Goal: Task Accomplishment & Management: Manage account settings

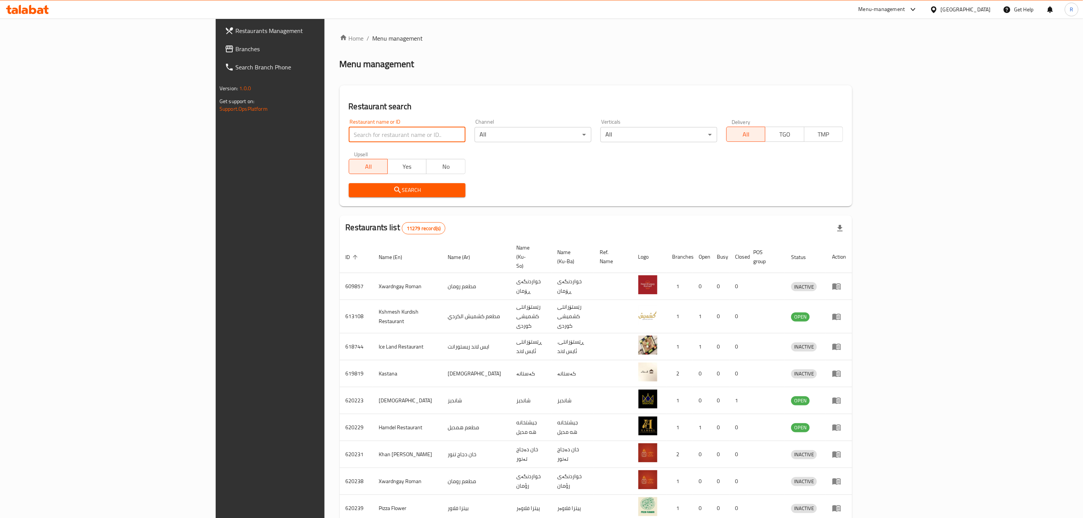
click at [349, 138] on input "search" at bounding box center [407, 134] width 117 height 15
type input "batman s"
click at [349, 184] on button "Search" at bounding box center [407, 190] width 117 height 14
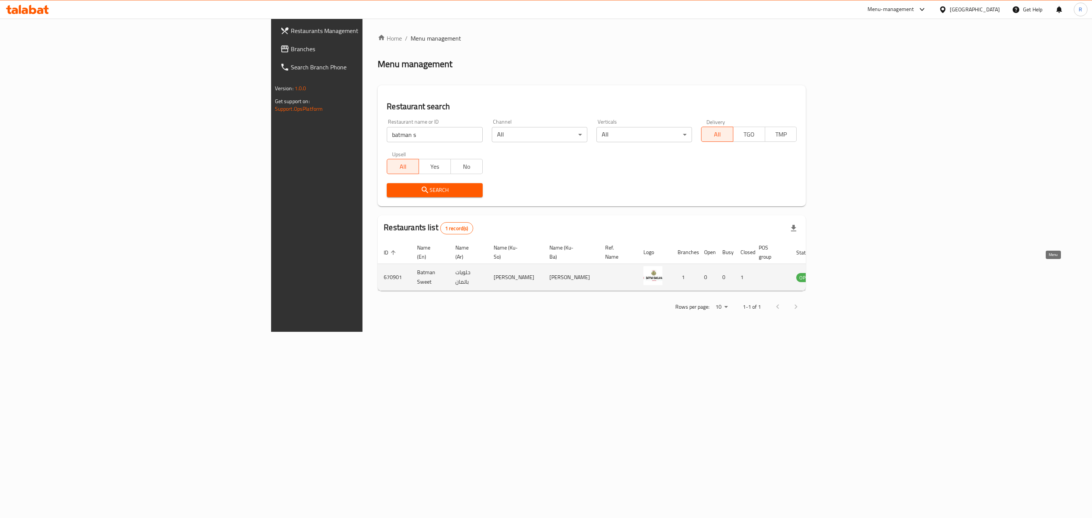
click at [845, 274] on icon "enhanced table" at bounding box center [840, 277] width 8 height 6
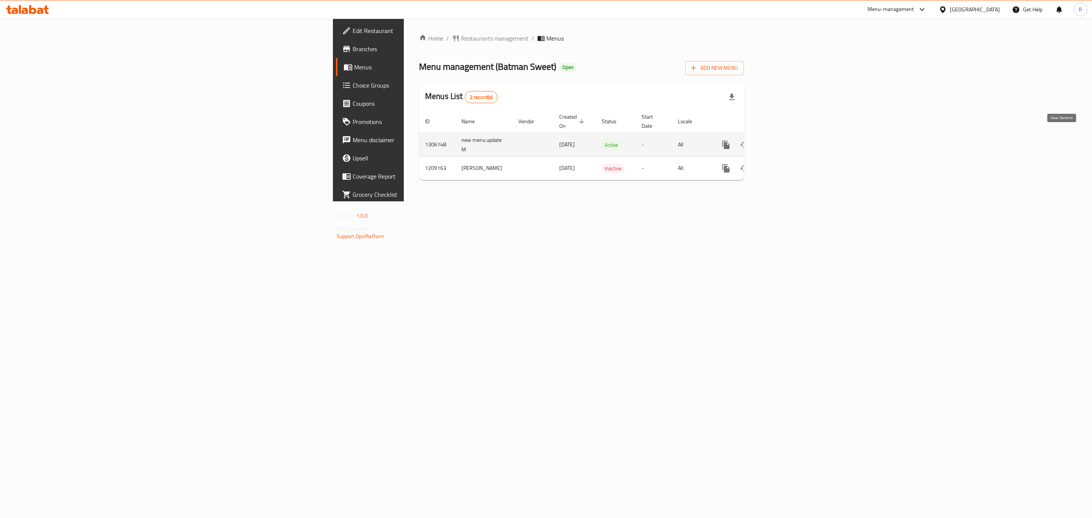
click at [785, 140] on icon "enhanced table" at bounding box center [780, 144] width 9 height 9
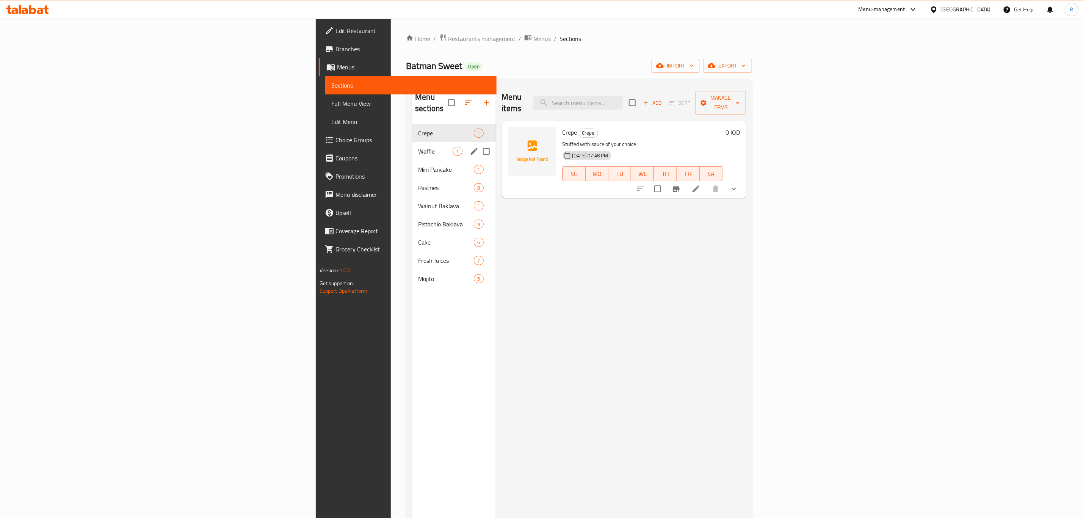
click at [412, 142] on div "Waffle 1" at bounding box center [453, 151] width 83 height 18
click at [418, 165] on span "Mini Pancake" at bounding box center [435, 169] width 34 height 9
click at [418, 183] on span "Pastries" at bounding box center [435, 187] width 34 height 9
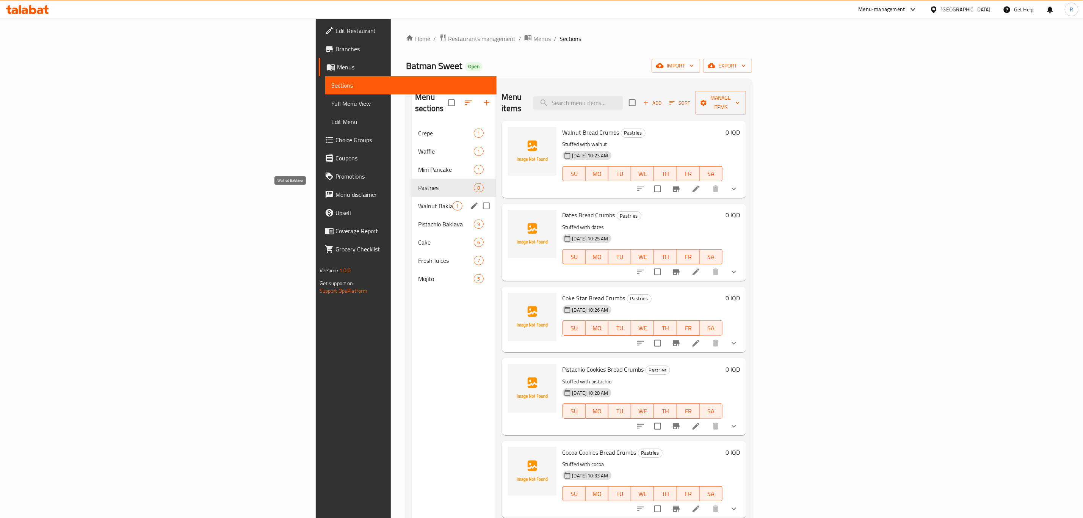
click at [418, 201] on span "Walnut Baklava" at bounding box center [435, 205] width 34 height 9
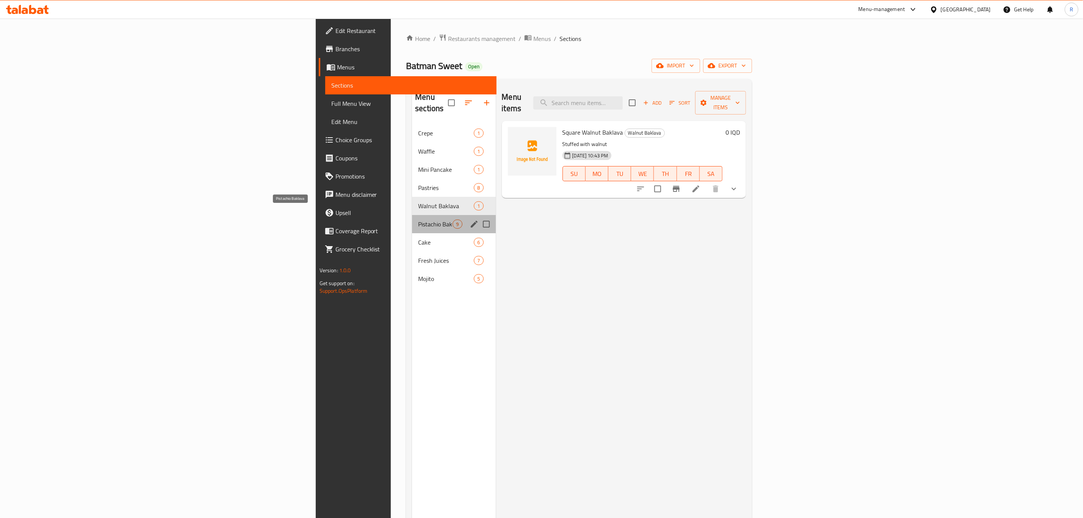
click at [418, 219] on span "Pistachio Baklava" at bounding box center [435, 223] width 34 height 9
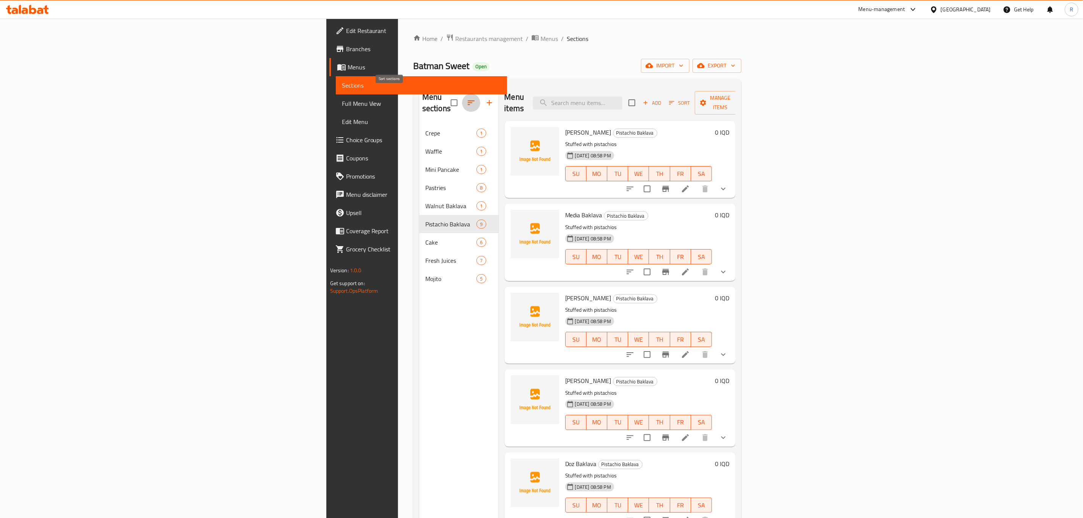
click at [468, 100] on icon "button" at bounding box center [471, 102] width 7 height 5
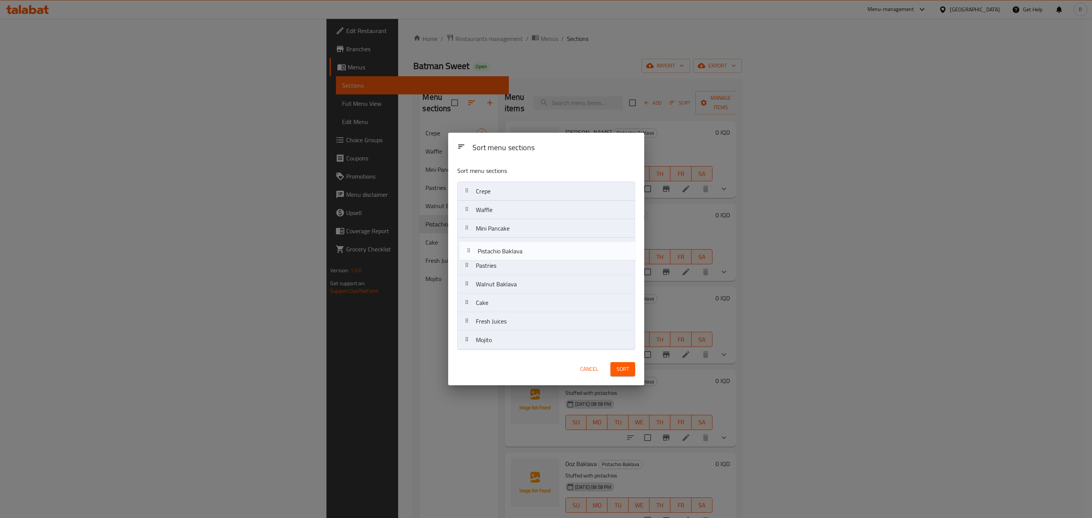
drag, startPoint x: 524, startPoint y: 287, endPoint x: 527, endPoint y: 251, distance: 35.4
click at [527, 251] on nav "Crepe Waffle Mini Pancake Pastries Walnut Baklava Pistachio Baklava Cake Fresh …" at bounding box center [546, 266] width 178 height 168
drag, startPoint x: 494, startPoint y: 284, endPoint x: 506, endPoint y: 265, distance: 22.4
click at [506, 265] on nav "Crepe Waffle Mini Pancake Pistachio Baklava Pastries Walnut Baklava Cake Fresh …" at bounding box center [546, 266] width 178 height 168
drag, startPoint x: 496, startPoint y: 304, endPoint x: 500, endPoint y: 282, distance: 22.0
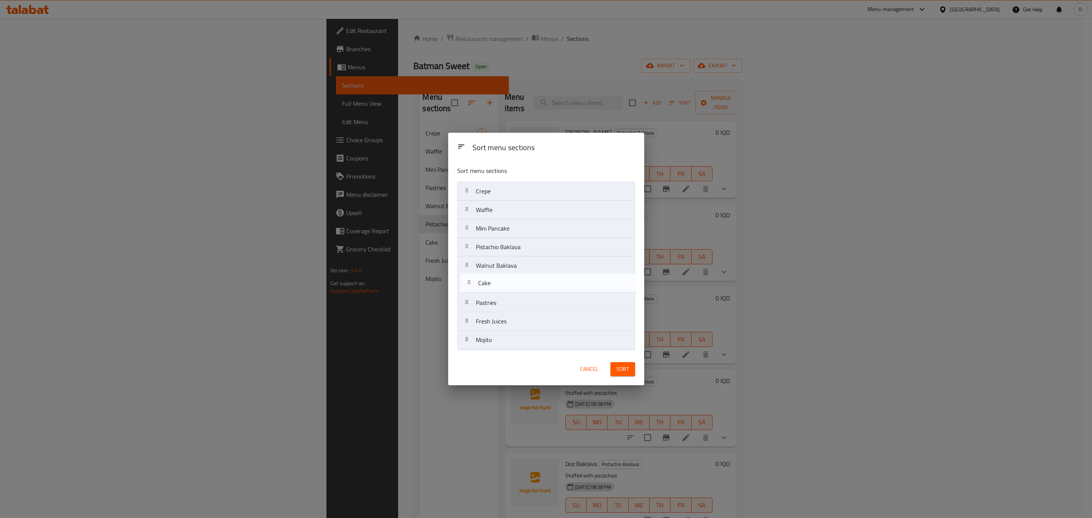
click at [500, 282] on nav "Crepe Waffle Mini Pancake Pistachio Baklava Walnut Baklava Pastries Cake Fresh …" at bounding box center [546, 266] width 178 height 168
drag, startPoint x: 509, startPoint y: 324, endPoint x: 510, endPoint y: 303, distance: 21.6
click at [510, 303] on nav "Crepe Waffle Mini Pancake Pistachio Baklava Walnut Baklava Cake Pastries Fresh …" at bounding box center [546, 266] width 178 height 168
drag, startPoint x: 504, startPoint y: 341, endPoint x: 506, endPoint y: 320, distance: 21.3
click at [506, 320] on nav "Crepe Waffle Mini Pancake Pistachio Baklava Walnut Baklava Cake Fresh Juices Pa…" at bounding box center [546, 266] width 178 height 168
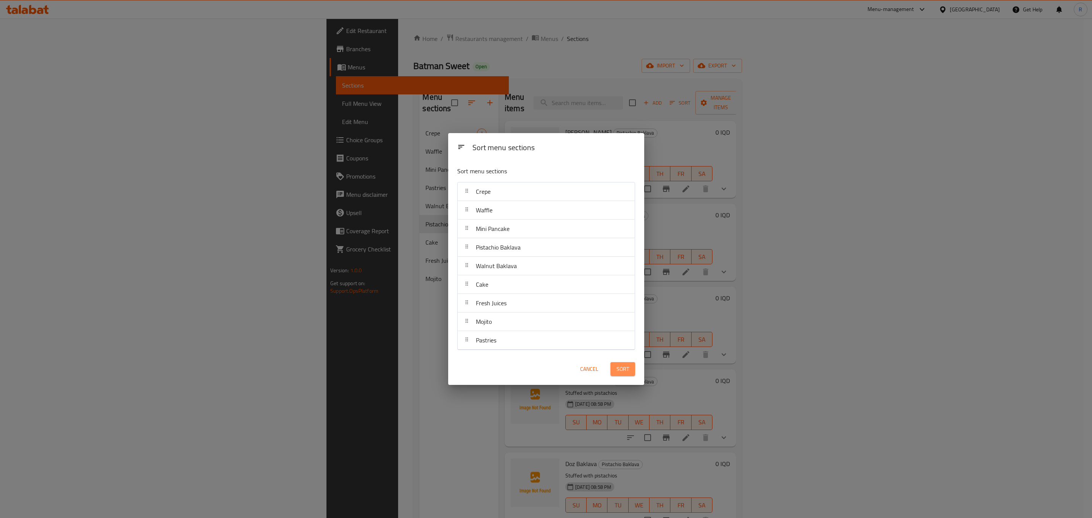
click at [621, 372] on span "Sort" at bounding box center [622, 368] width 13 height 9
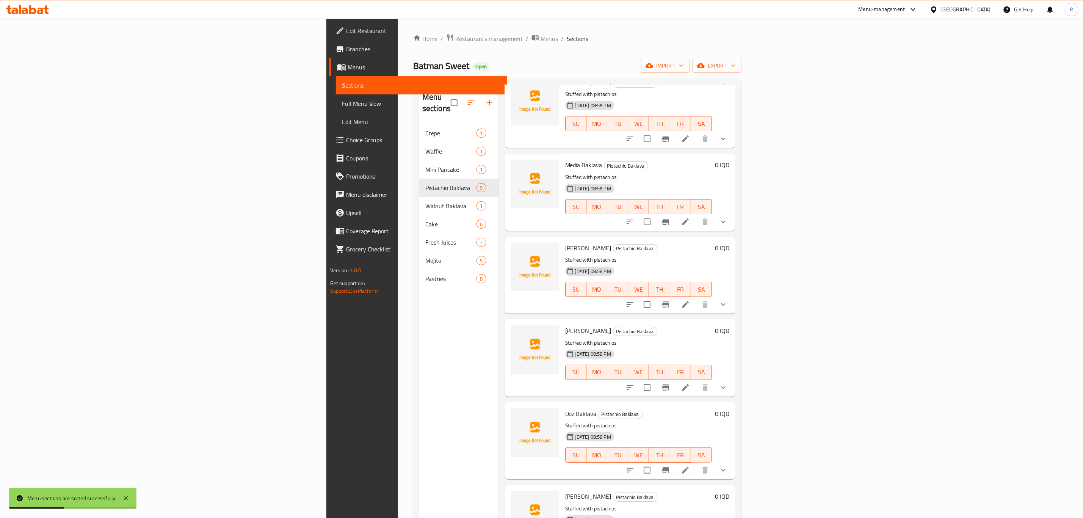
scroll to position [227, 0]
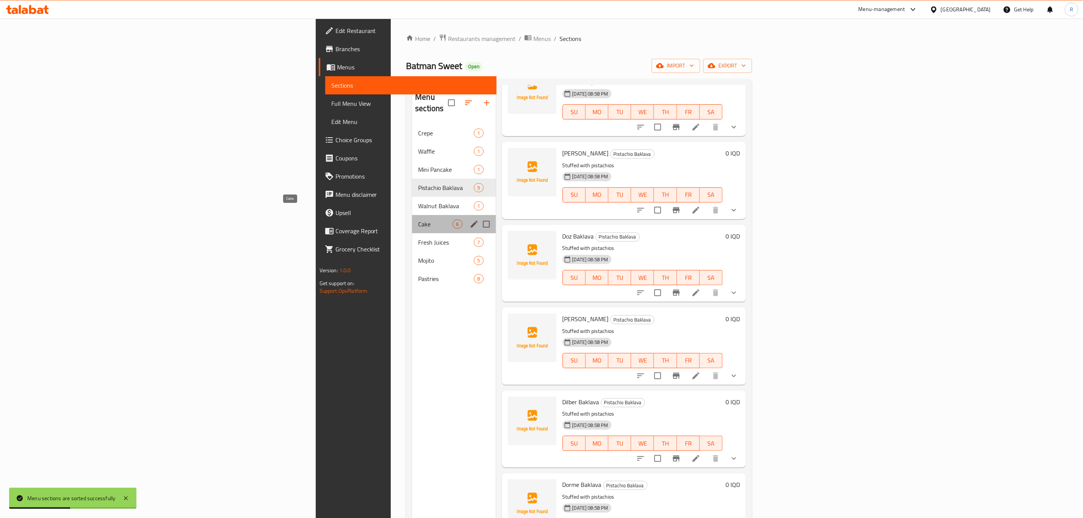
click at [418, 219] on span "Cake" at bounding box center [435, 223] width 34 height 9
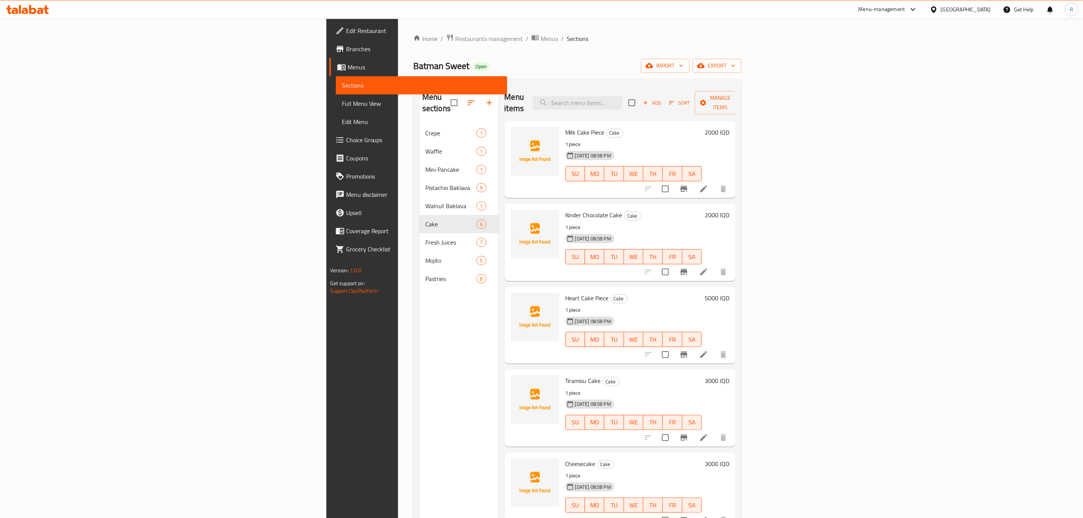
click at [569, 58] on div "Home / Restaurants management / Menus / Sections Batman Sweet Open import expor…" at bounding box center [577, 321] width 328 height 575
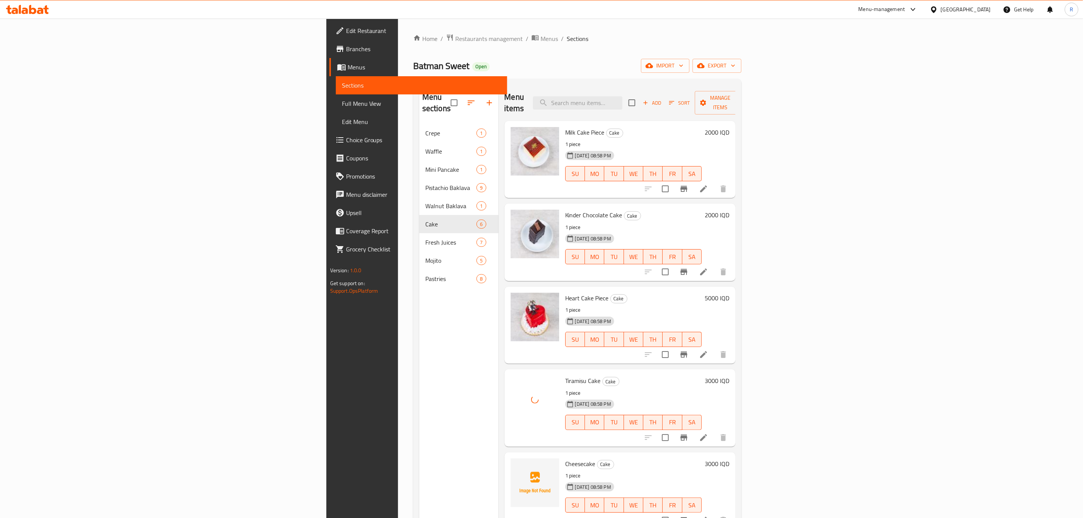
scroll to position [106, 0]
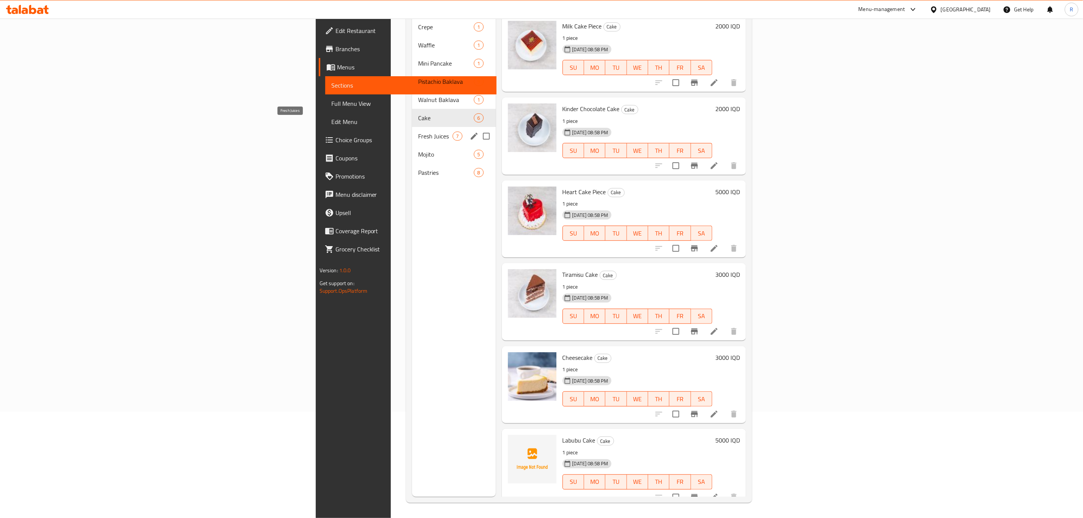
click at [418, 132] on span "Fresh Juices" at bounding box center [435, 136] width 34 height 9
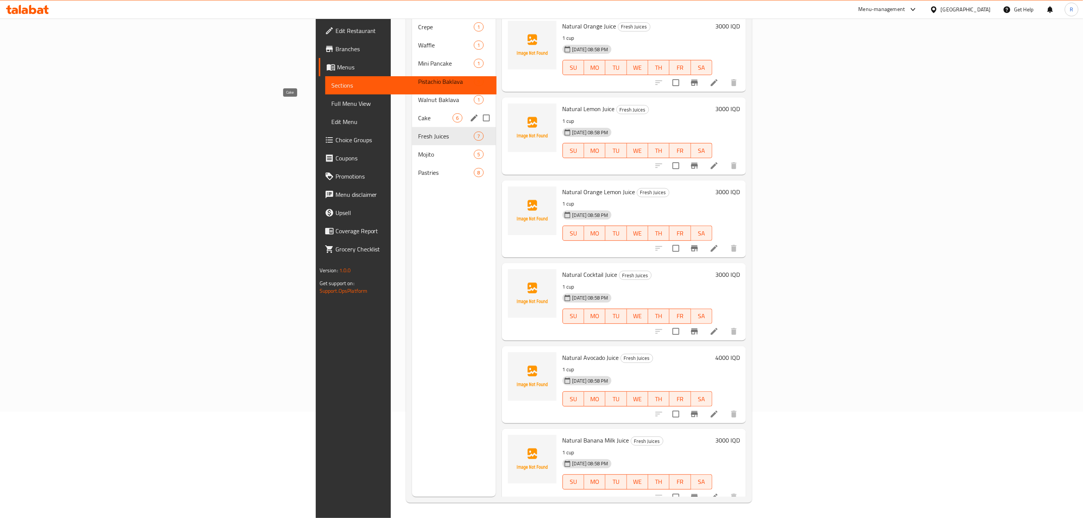
click at [418, 113] on span "Cake" at bounding box center [435, 117] width 34 height 9
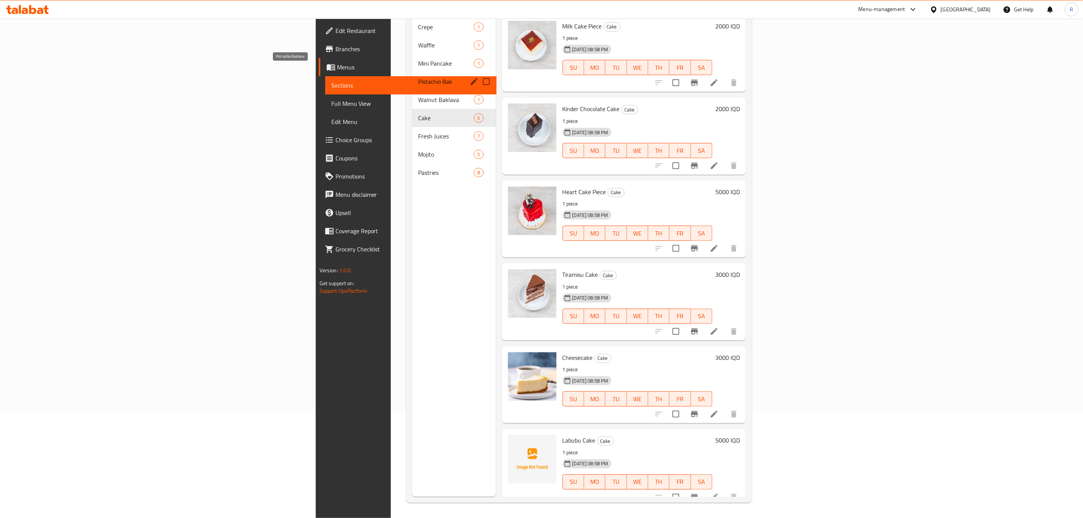
drag, startPoint x: 239, startPoint y: 67, endPoint x: 419, endPoint y: 130, distance: 190.3
click at [418, 77] on span "Pistachio Baklava" at bounding box center [435, 81] width 34 height 9
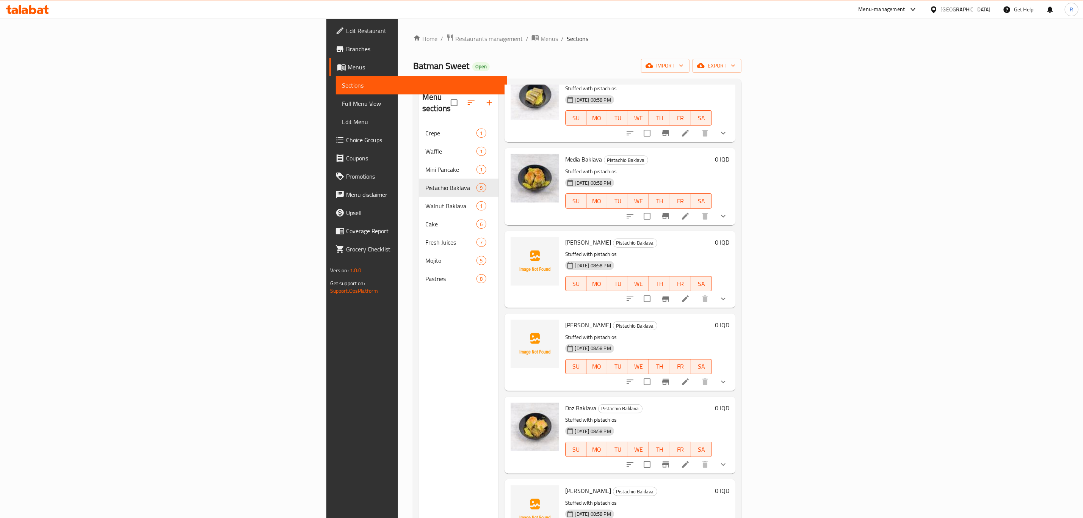
scroll to position [18, 0]
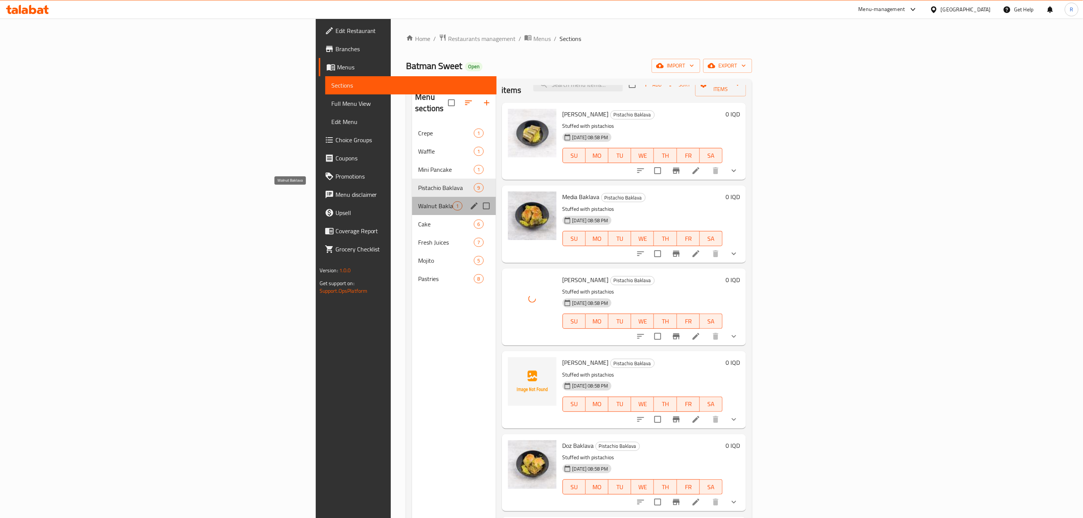
drag, startPoint x: 234, startPoint y: 191, endPoint x: 18, endPoint y: 284, distance: 234.9
click at [418, 201] on span "Walnut Baklava" at bounding box center [435, 205] width 34 height 9
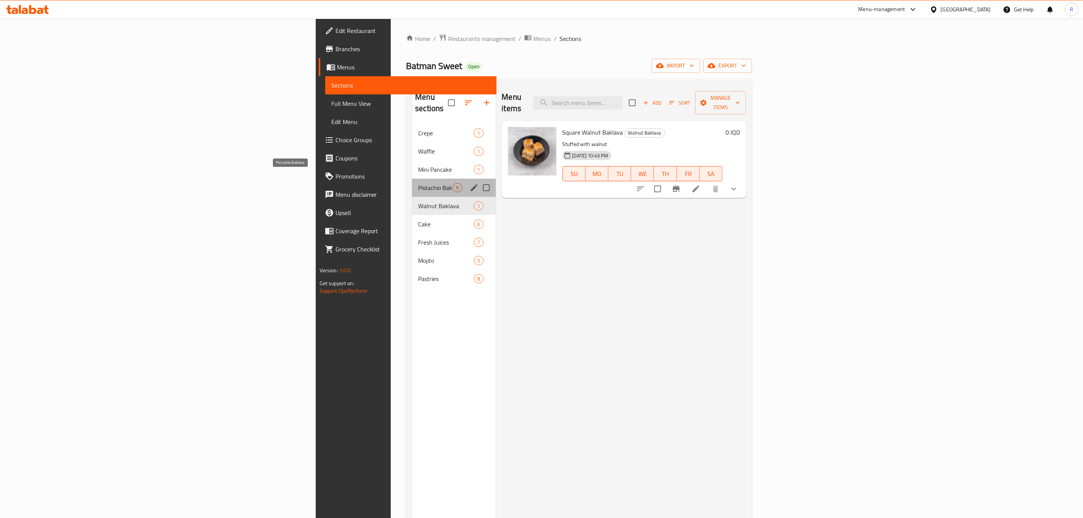
drag, startPoint x: 249, startPoint y: 176, endPoint x: 351, endPoint y: 192, distance: 102.6
click at [418, 183] on span "Pistachio Baklava" at bounding box center [435, 187] width 34 height 9
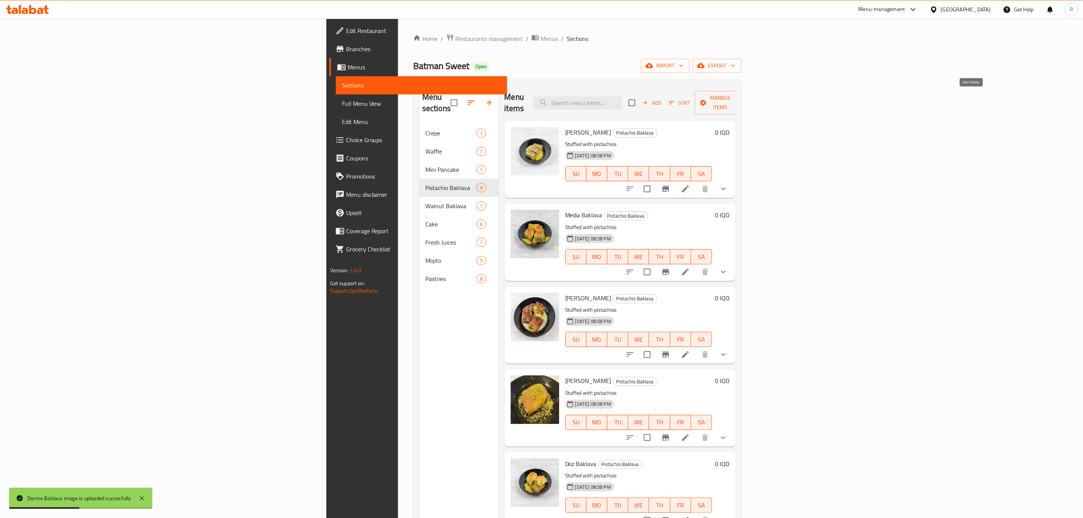
click at [675, 99] on icon "button" at bounding box center [671, 102] width 7 height 7
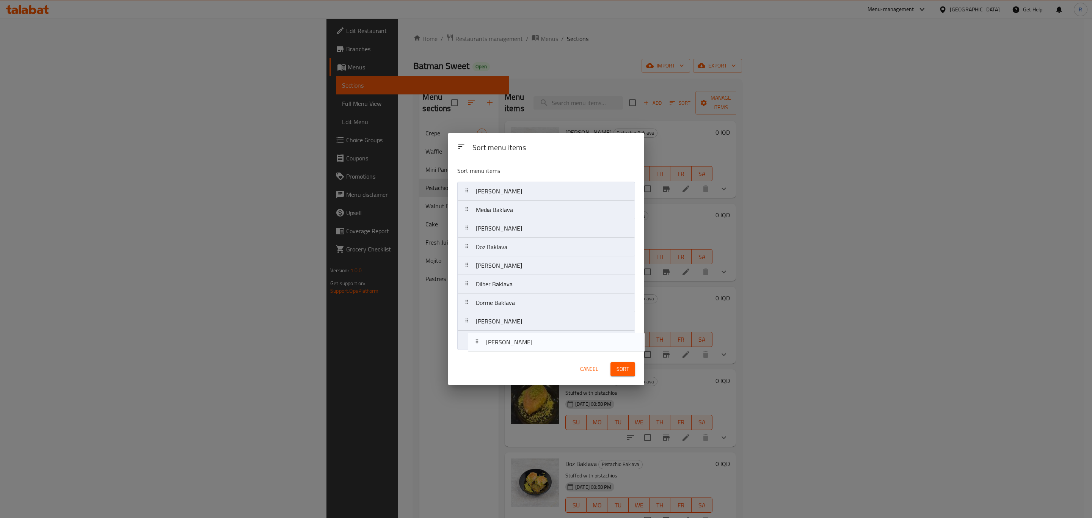
drag, startPoint x: 508, startPoint y: 249, endPoint x: 519, endPoint y: 349, distance: 100.3
click at [517, 348] on nav "Pistachio Sarma Media Baklava Sherry Baklava Shukr Bara Doz Baklava Arnaut Bakl…" at bounding box center [546, 266] width 178 height 168
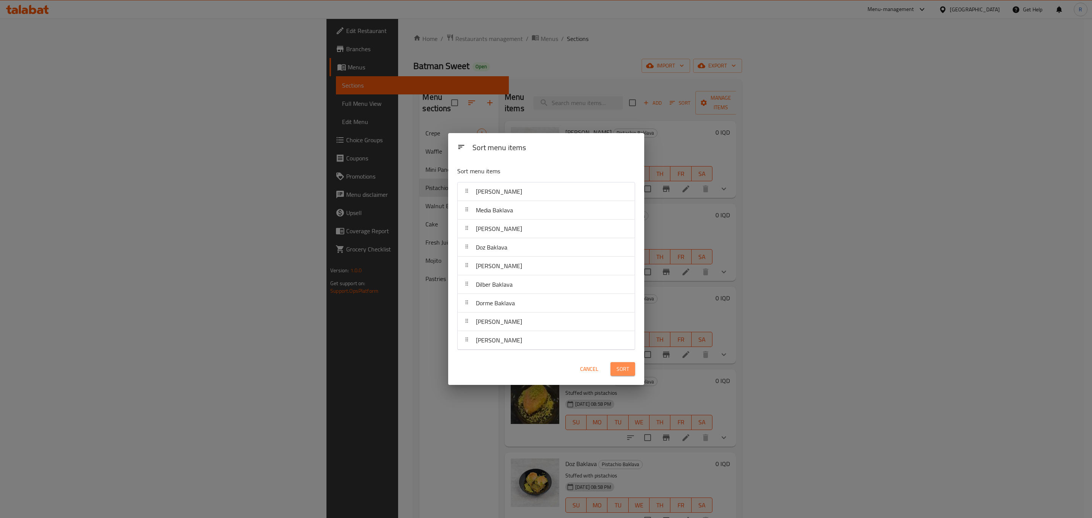
click at [616, 364] on button "Sort" at bounding box center [622, 369] width 25 height 14
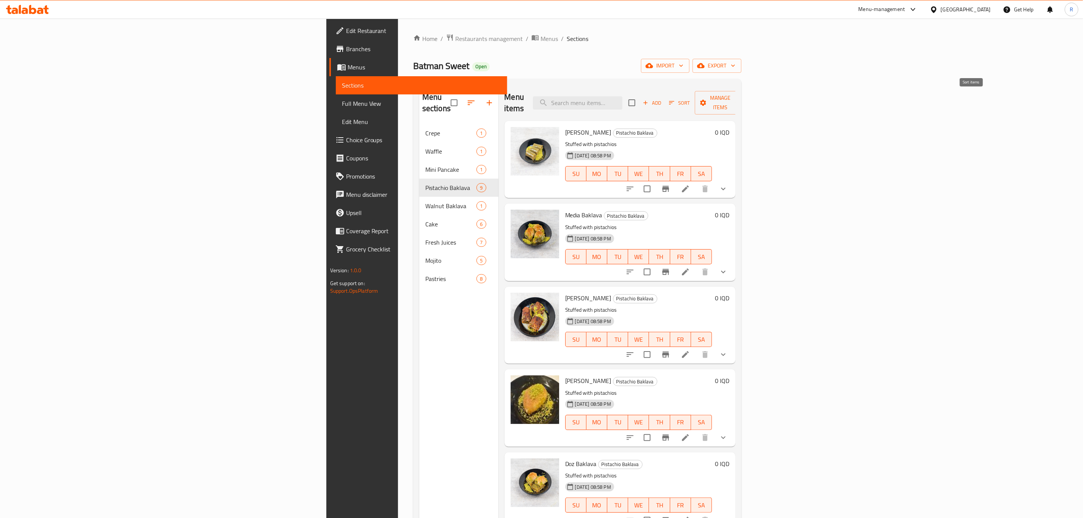
click at [675, 99] on icon "button" at bounding box center [671, 102] width 7 height 7
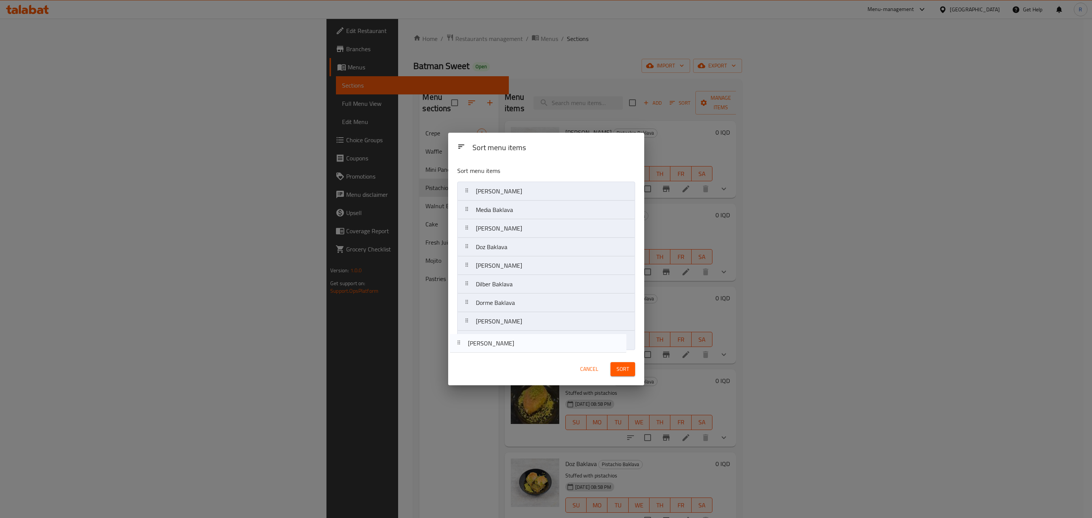
drag, startPoint x: 504, startPoint y: 244, endPoint x: 494, endPoint y: 348, distance: 104.7
click at [494, 348] on nav "Pistachio Sarma Media Baklava Sherry Baklava Shukr Bara Doz Baklava Arnaut Bakl…" at bounding box center [546, 266] width 178 height 168
drag, startPoint x: 496, startPoint y: 322, endPoint x: 502, endPoint y: 248, distance: 74.1
click at [502, 248] on nav "Pistachio Sarma Media Baklava Sherry Baklava Doz Baklava Arnaut Baklava Dilber …" at bounding box center [546, 266] width 178 height 168
drag, startPoint x: 502, startPoint y: 281, endPoint x: 500, endPoint y: 321, distance: 40.2
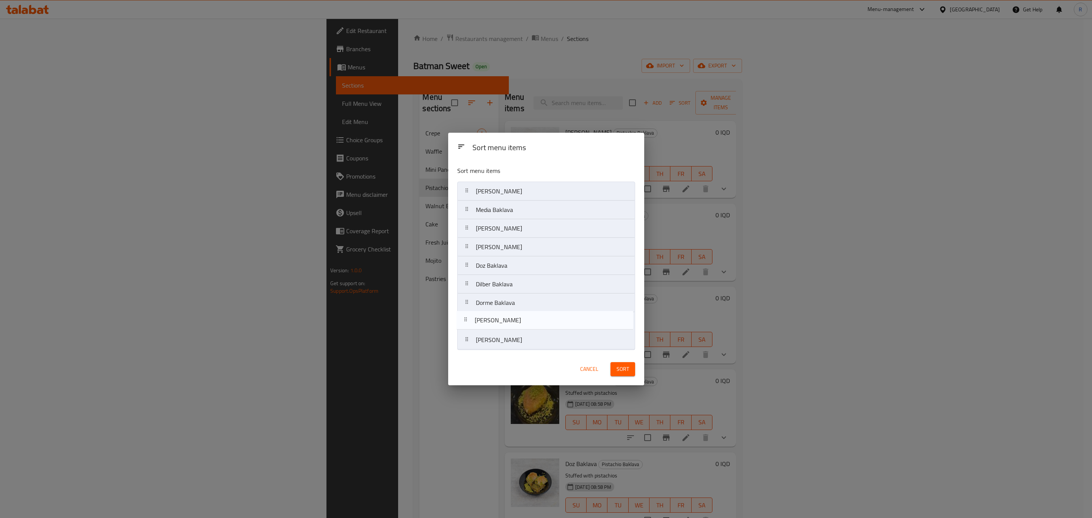
click at [500, 321] on nav "Pistachio Sarma Media Baklava Sherry Baklava Ozel Baklava Doz Baklava Arnaut Ba…" at bounding box center [546, 266] width 178 height 168
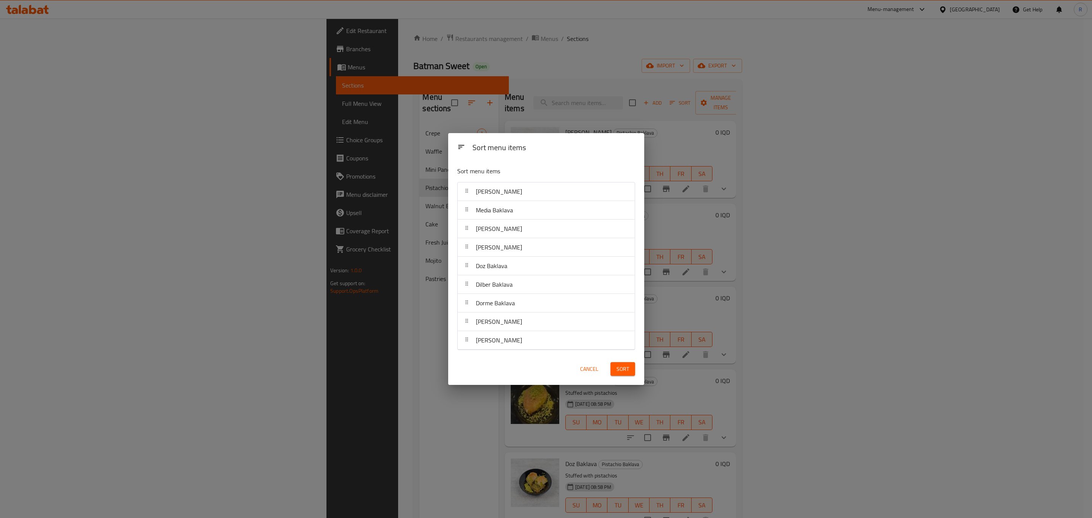
click at [614, 367] on button "Sort" at bounding box center [622, 369] width 25 height 14
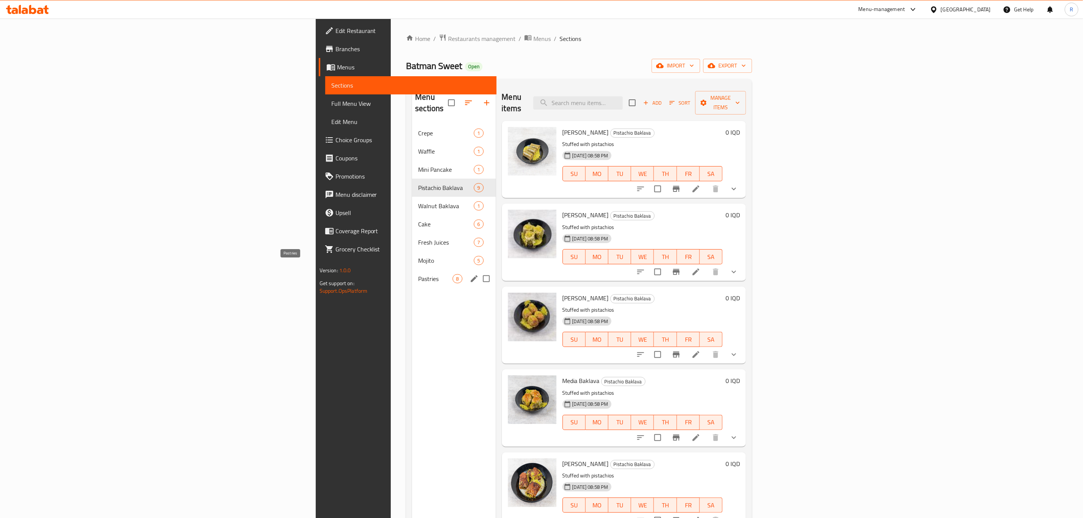
drag, startPoint x: 224, startPoint y: 266, endPoint x: 232, endPoint y: 267, distance: 8.0
click at [418, 274] on span "Pastries" at bounding box center [435, 278] width 34 height 9
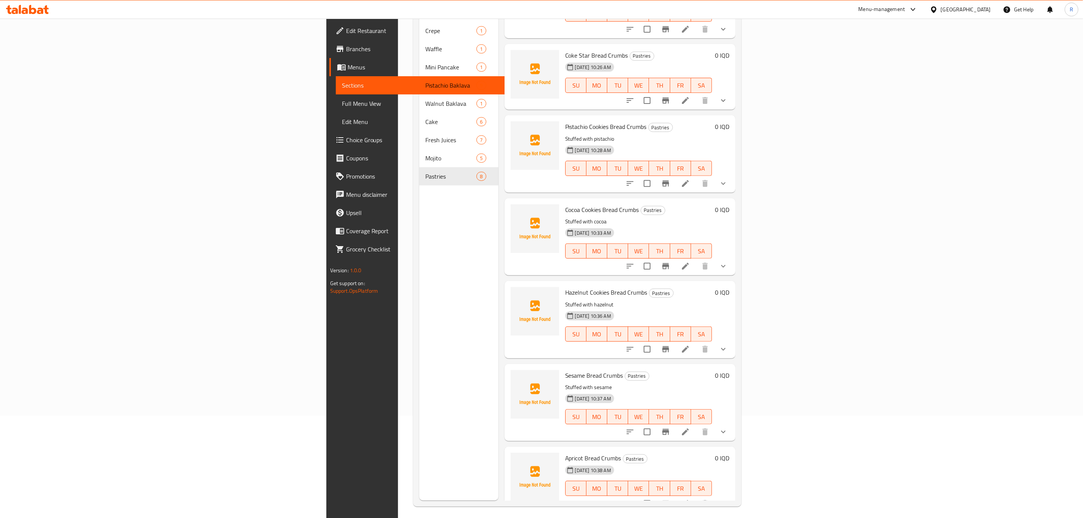
scroll to position [106, 0]
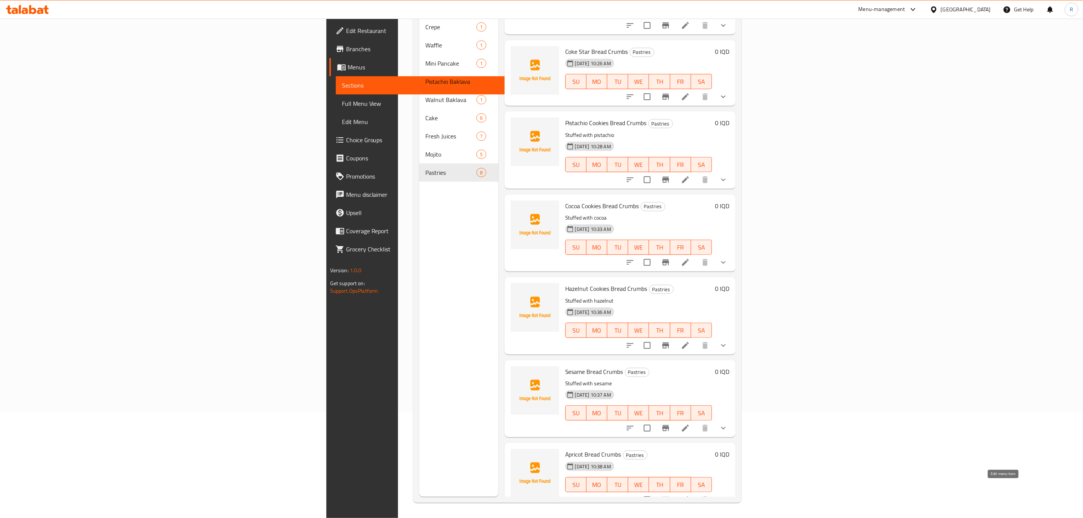
click at [690, 495] on icon at bounding box center [685, 499] width 9 height 9
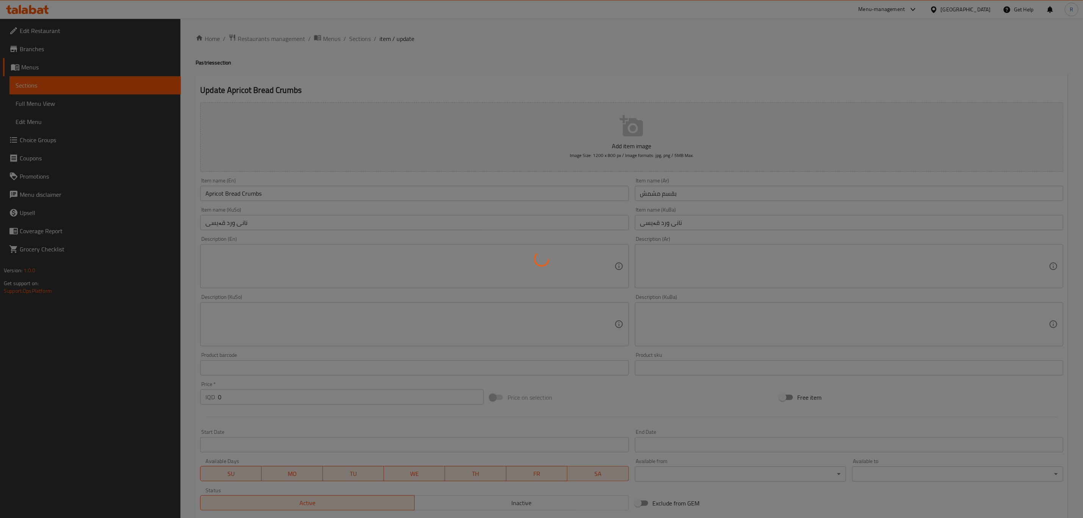
type input "إختيارك من الوزن:"
type input "هەڵبژاردنت لە کێش:"
type input "1"
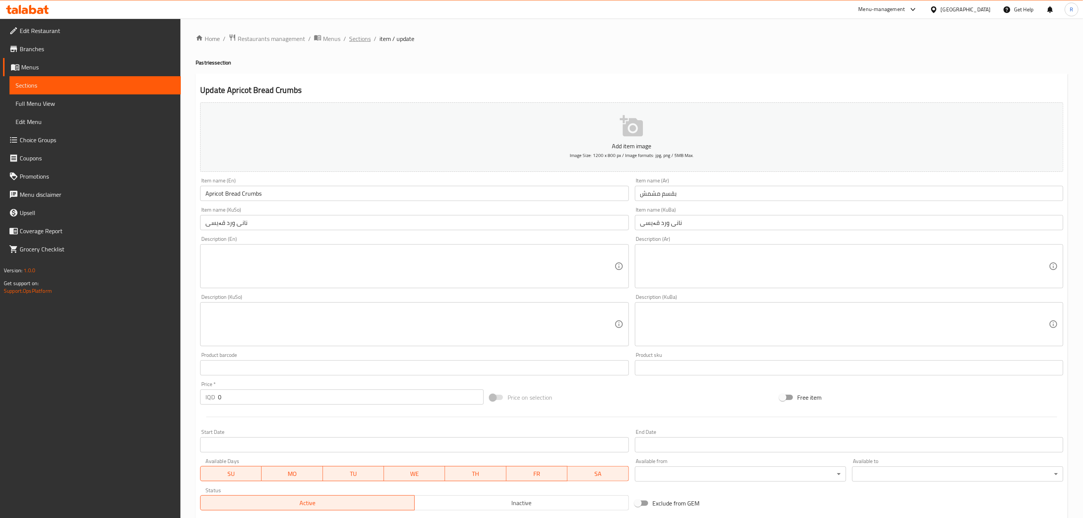
click at [355, 40] on span "Sections" at bounding box center [360, 38] width 22 height 9
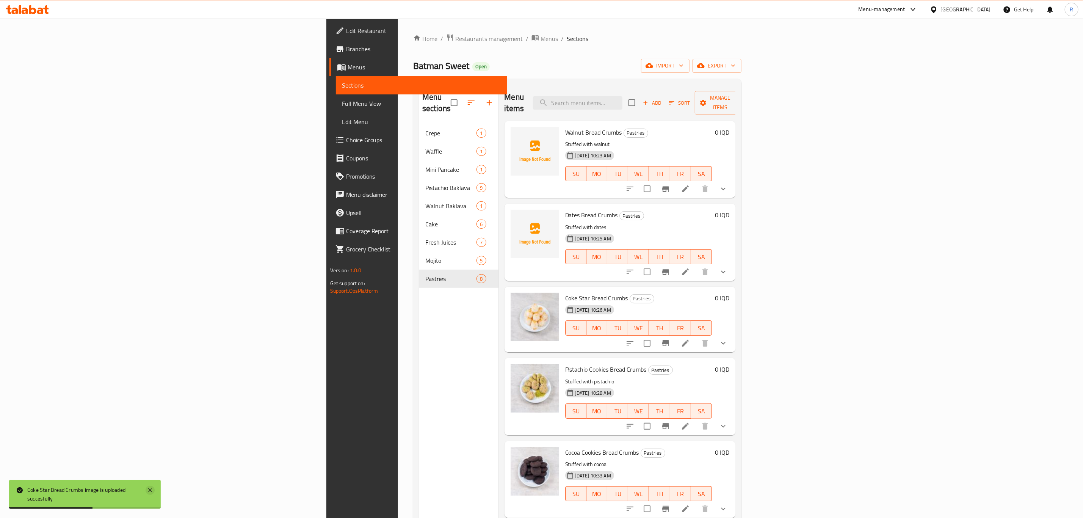
click at [150, 491] on icon at bounding box center [150, 490] width 4 height 4
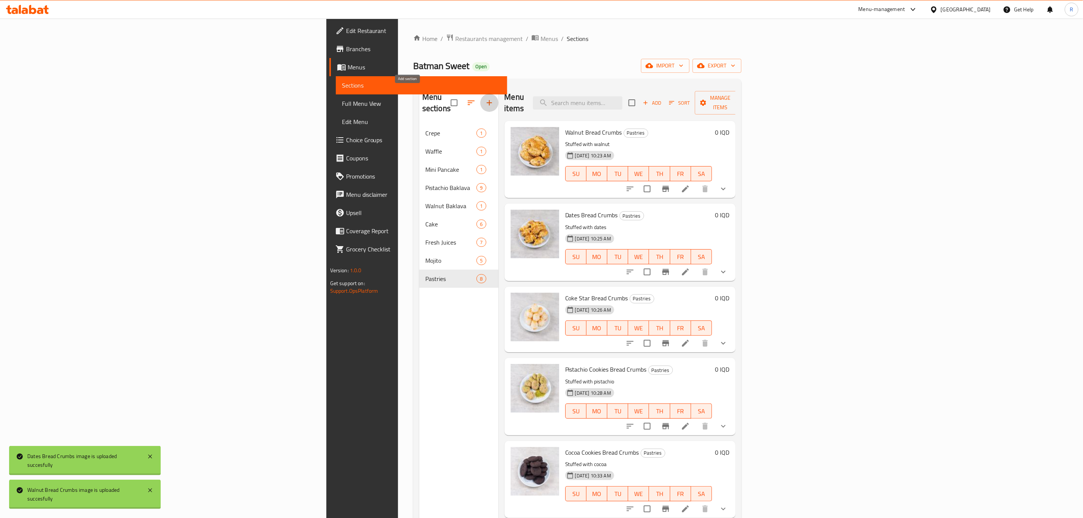
click at [485, 98] on icon "button" at bounding box center [489, 102] width 9 height 9
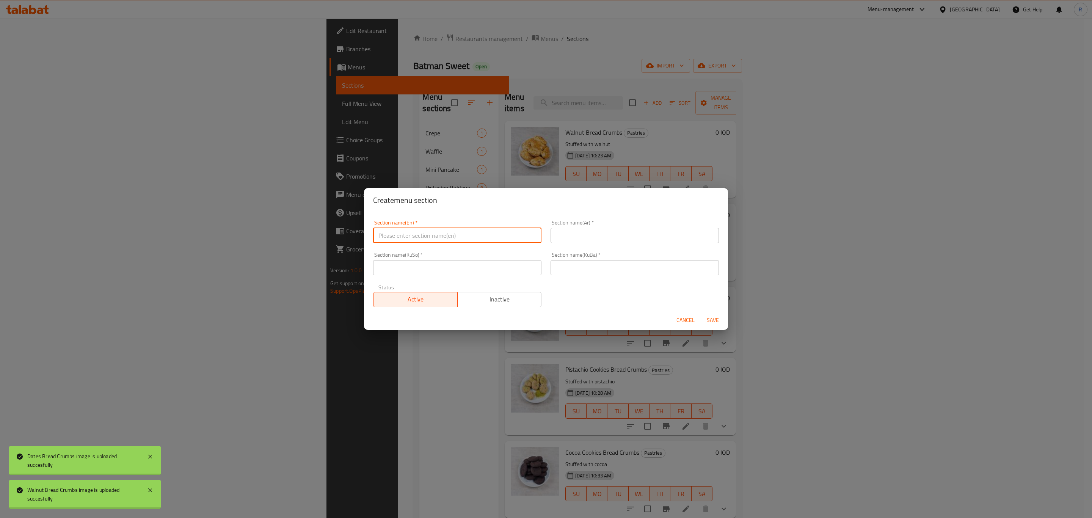
click at [438, 233] on input "text" at bounding box center [457, 235] width 168 height 15
type input "Cookies"
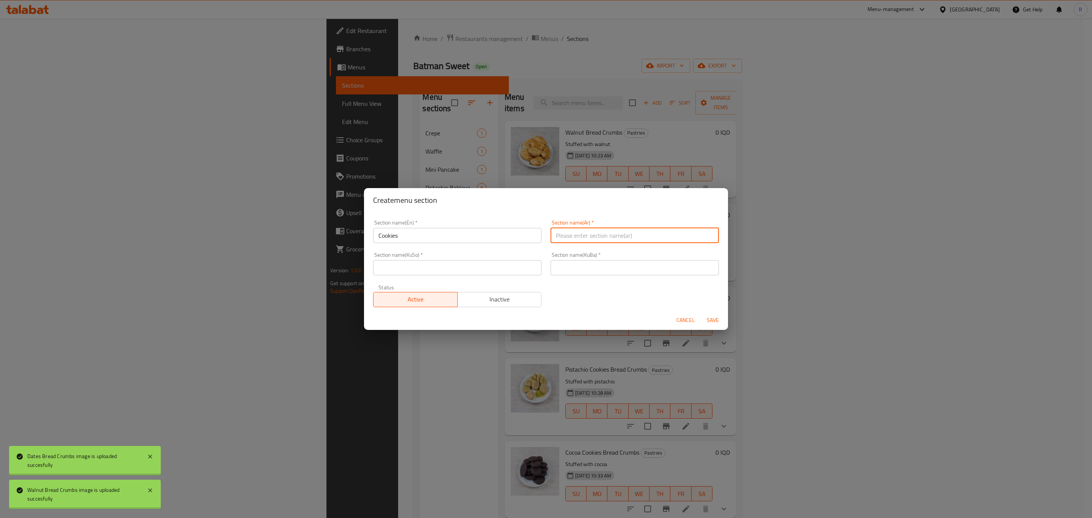
click at [583, 234] on input "text" at bounding box center [634, 235] width 168 height 15
type input "كوكيز"
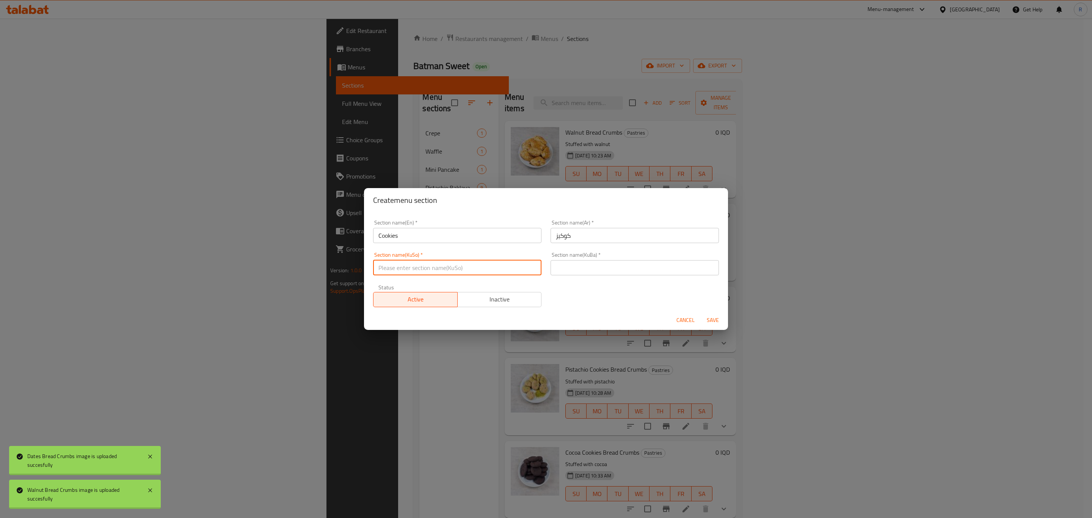
click at [473, 265] on input "text" at bounding box center [457, 267] width 168 height 15
paste input "كوكيز"
type input "كوكيز"
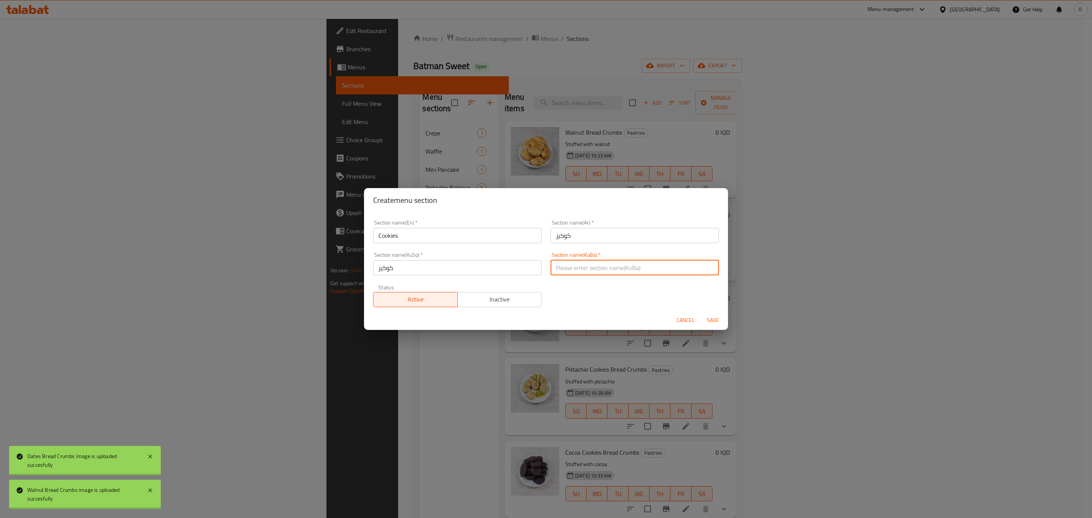
click at [578, 270] on input "text" at bounding box center [634, 267] width 168 height 15
paste input "كوكيز"
type input "كوكيز"
click at [712, 319] on span "Save" at bounding box center [713, 319] width 18 height 9
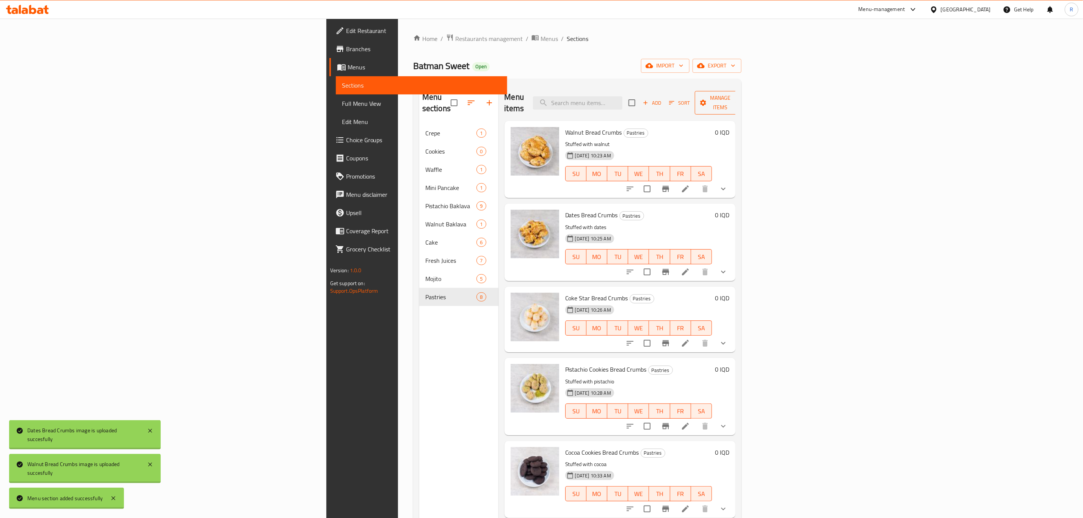
click at [740, 99] on span "Manage items" at bounding box center [720, 102] width 39 height 19
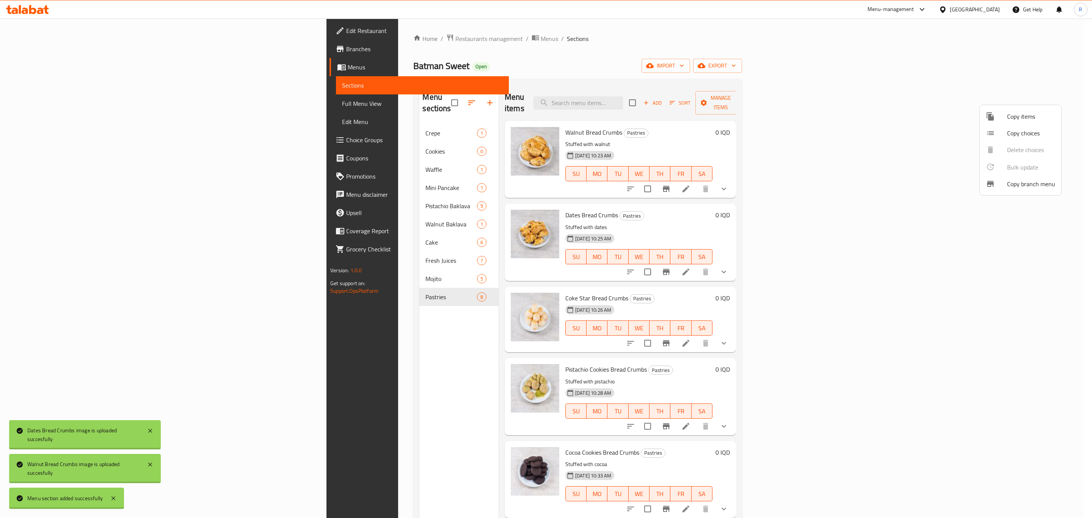
click at [1026, 114] on span "Copy items" at bounding box center [1031, 116] width 48 height 9
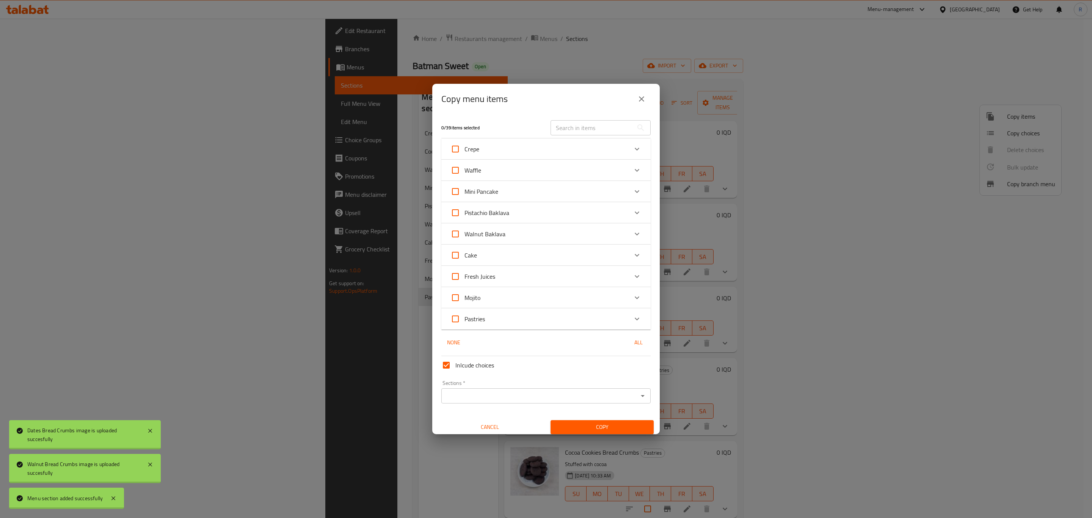
drag, startPoint x: 630, startPoint y: 320, endPoint x: 624, endPoint y: 320, distance: 6.4
click at [632, 320] on icon "Expand" at bounding box center [636, 318] width 9 height 9
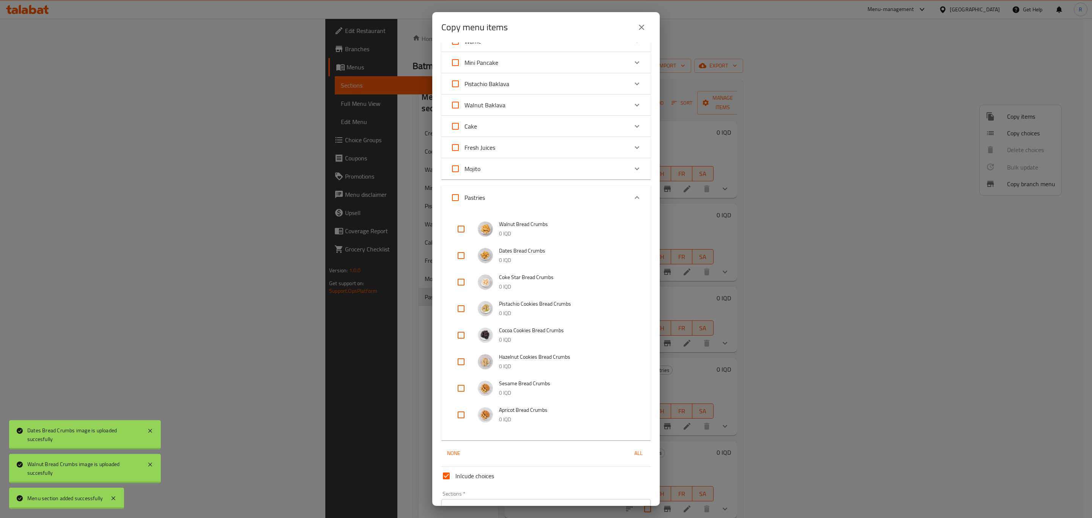
scroll to position [99, 0]
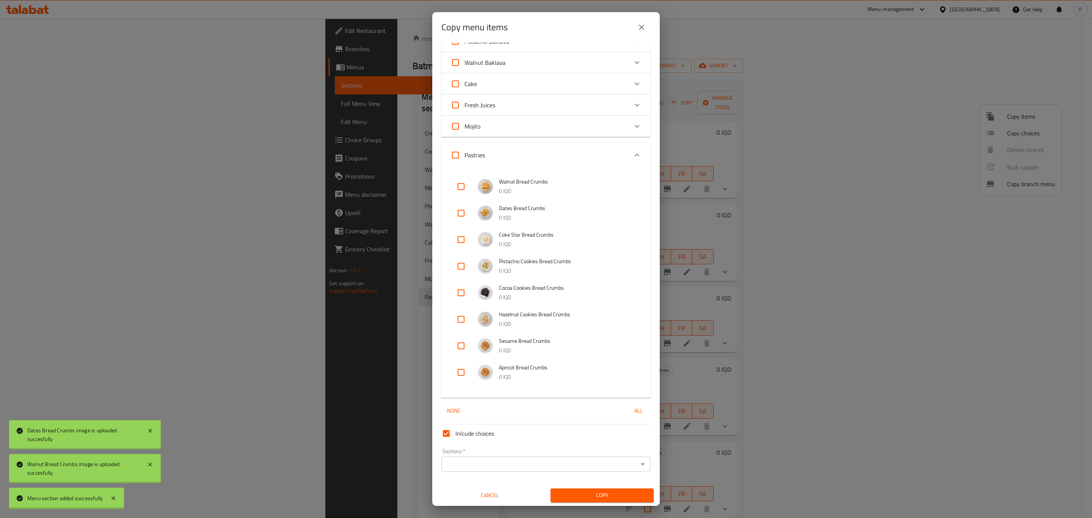
click at [462, 264] on input "checkbox" at bounding box center [461, 266] width 18 height 18
checkbox input "true"
click at [461, 292] on input "checkbox" at bounding box center [461, 293] width 18 height 18
checkbox input "true"
click at [461, 318] on input "checkbox" at bounding box center [461, 319] width 18 height 18
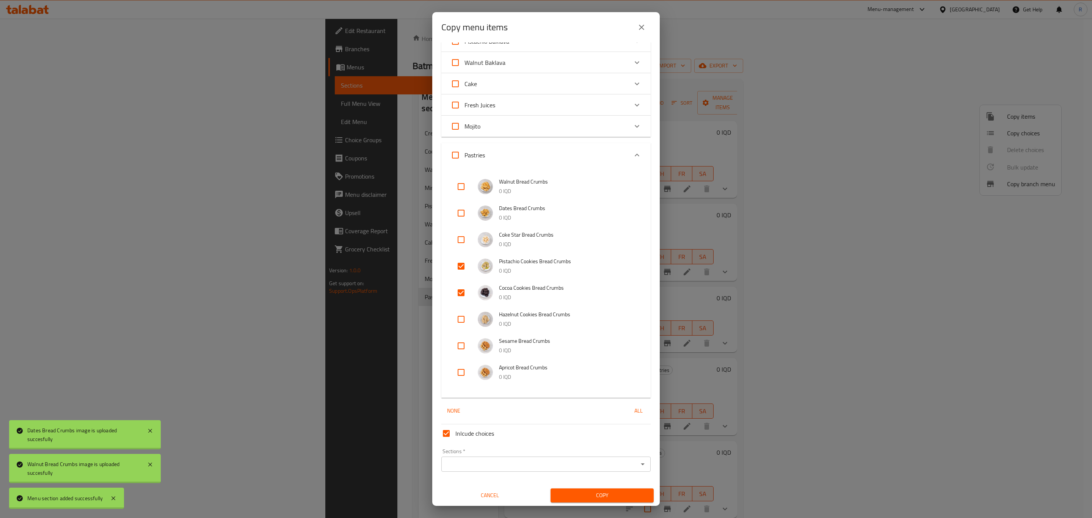
checkbox input "true"
click at [523, 461] on input "Sections   *" at bounding box center [540, 464] width 192 height 11
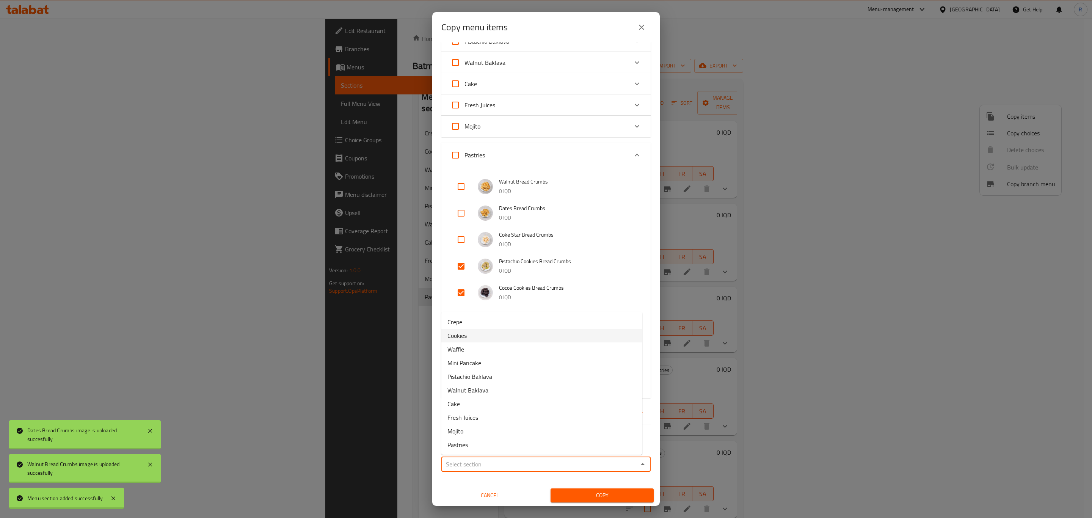
click at [467, 335] on span "Cookies" at bounding box center [456, 335] width 19 height 9
type input "Cookies"
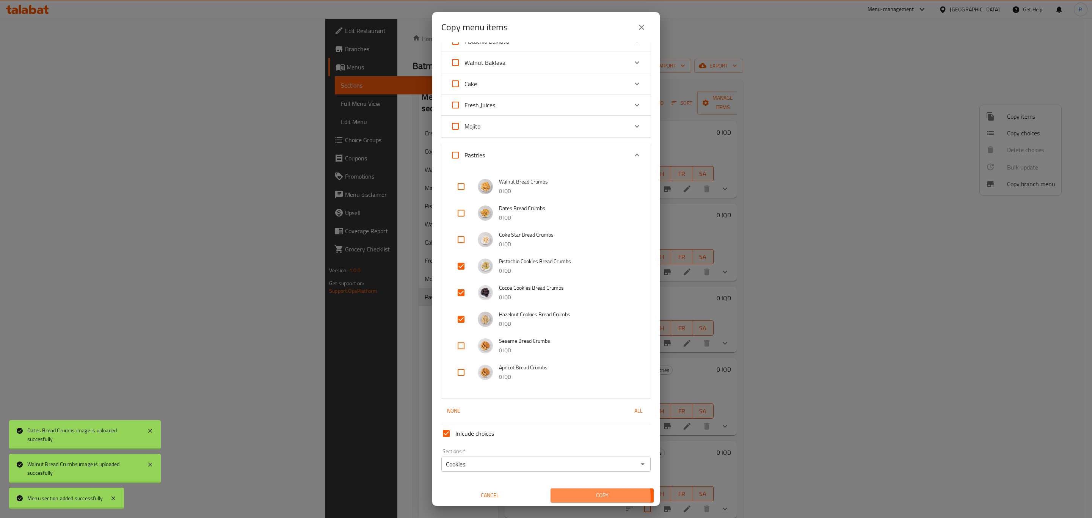
click at [595, 496] on span "Copy" at bounding box center [601, 495] width 91 height 9
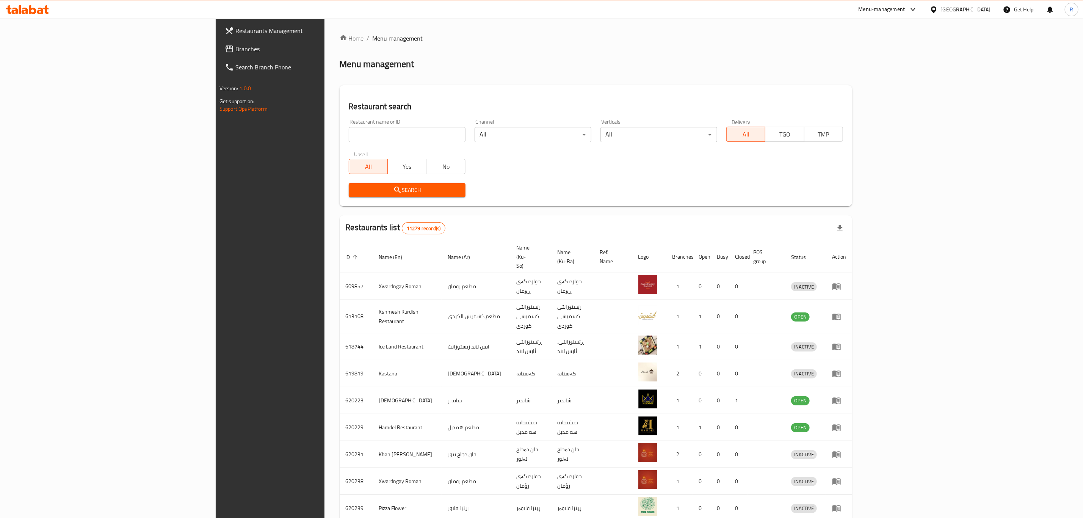
click at [349, 133] on input "search" at bounding box center [407, 134] width 117 height 15
type input "batman sw"
click at [355, 189] on span "Search" at bounding box center [407, 189] width 105 height 9
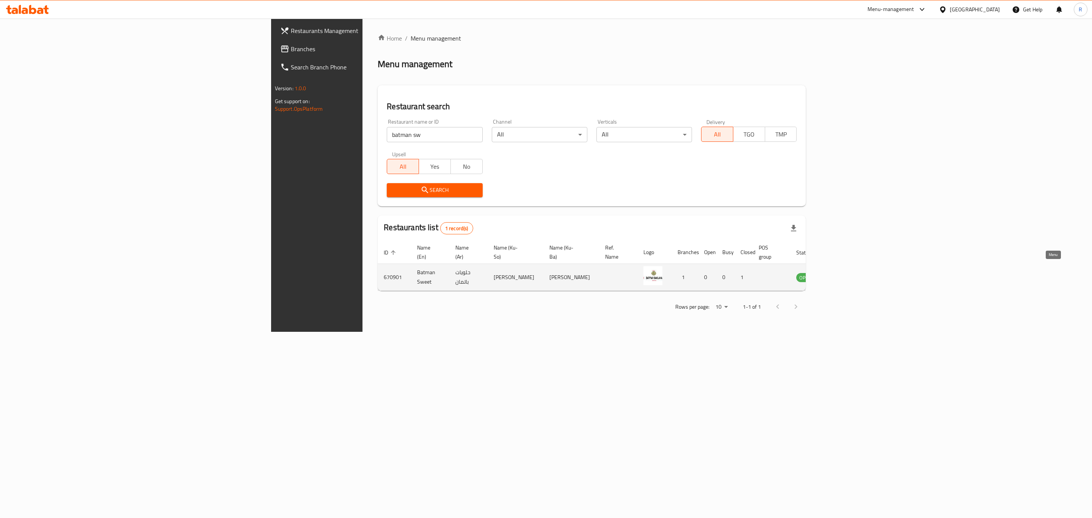
click at [845, 274] on icon "enhanced table" at bounding box center [840, 277] width 8 height 6
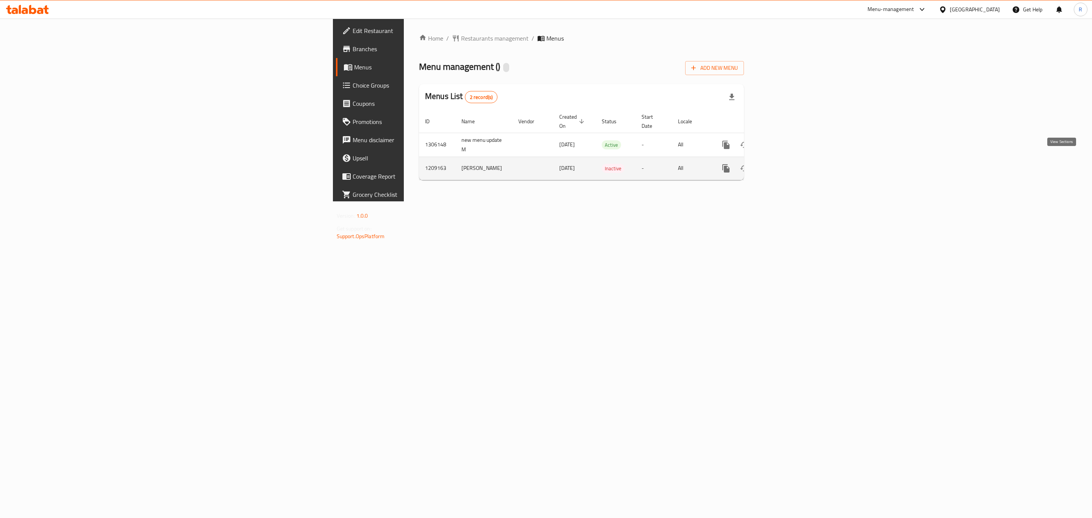
click at [785, 164] on icon "enhanced table" at bounding box center [780, 168] width 9 height 9
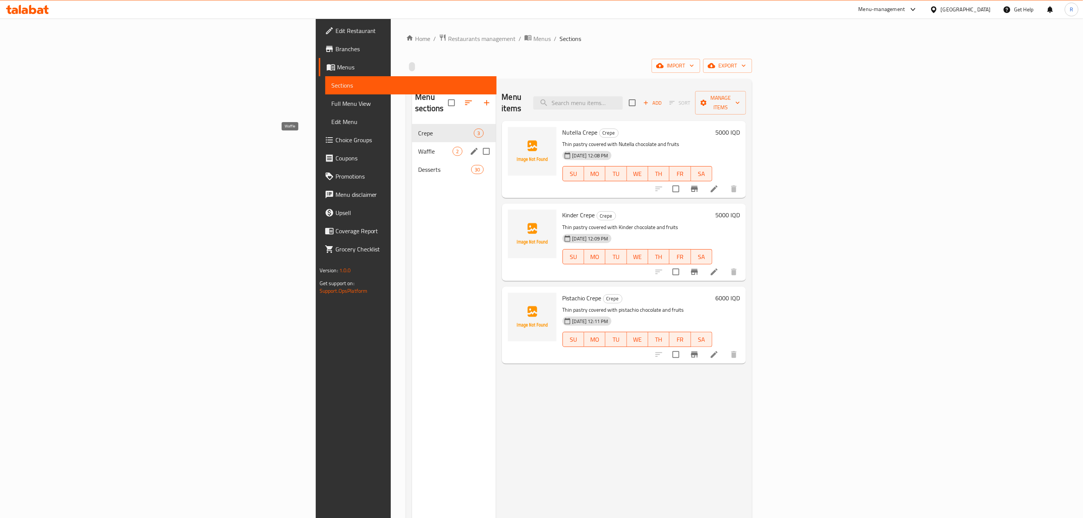
click at [418, 147] on span "Waffle" at bounding box center [435, 151] width 34 height 9
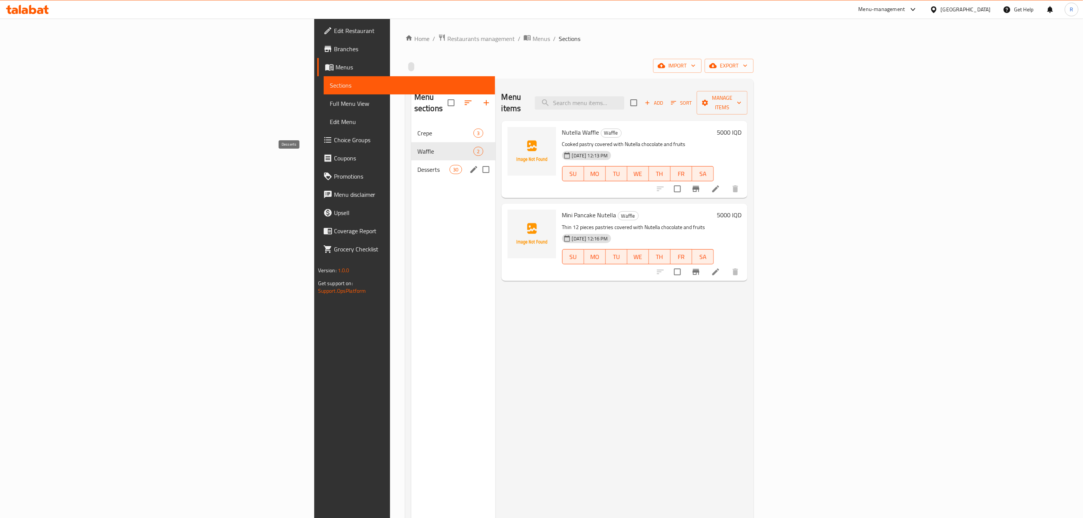
click at [417, 165] on span "Desserts" at bounding box center [433, 169] width 32 height 9
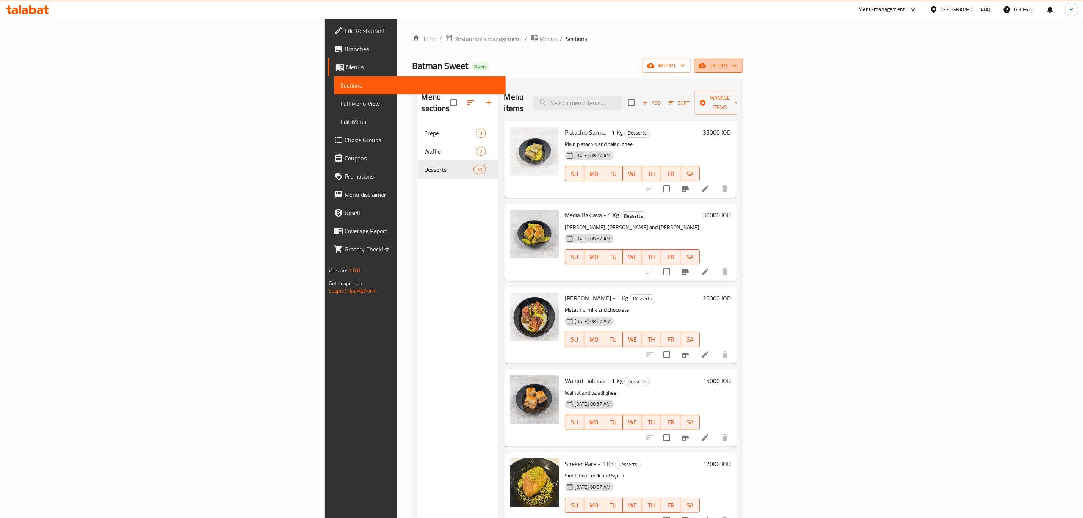
click at [737, 65] on span "export" at bounding box center [718, 65] width 37 height 9
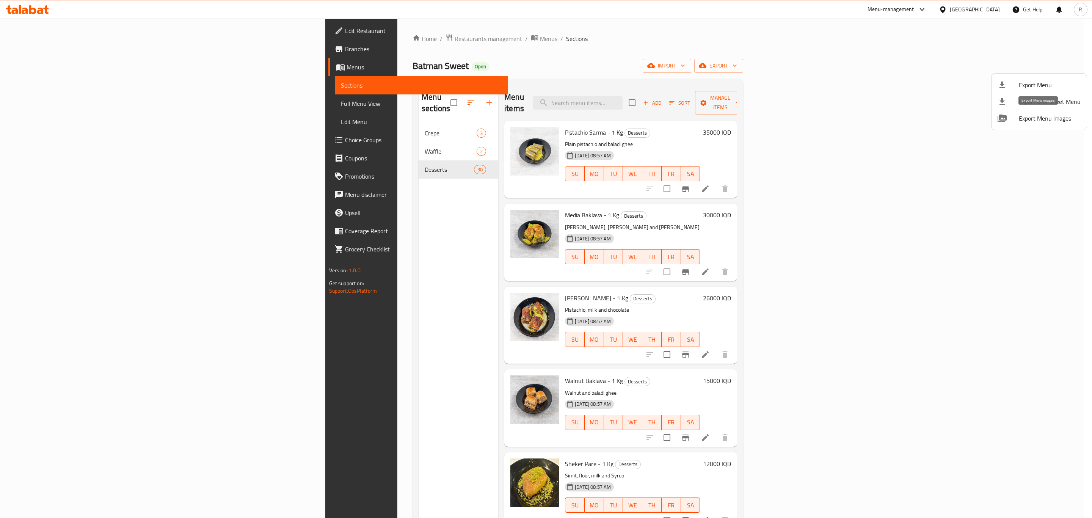
click at [1051, 120] on span "Export Menu images" at bounding box center [1050, 118] width 62 height 9
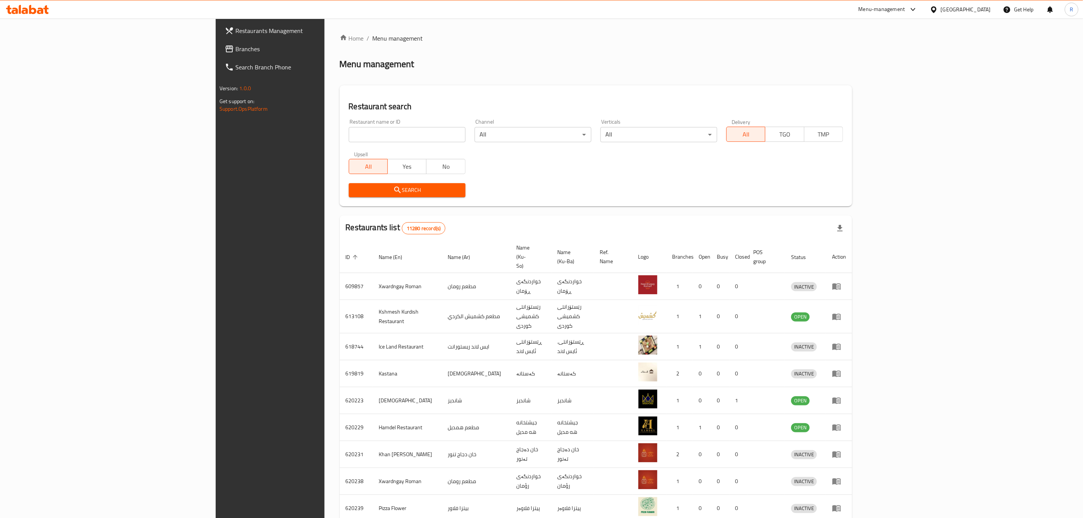
click at [349, 139] on input "search" at bounding box center [407, 134] width 117 height 15
type input "batman sw"
click at [393, 187] on icon "submit" at bounding box center [397, 189] width 9 height 9
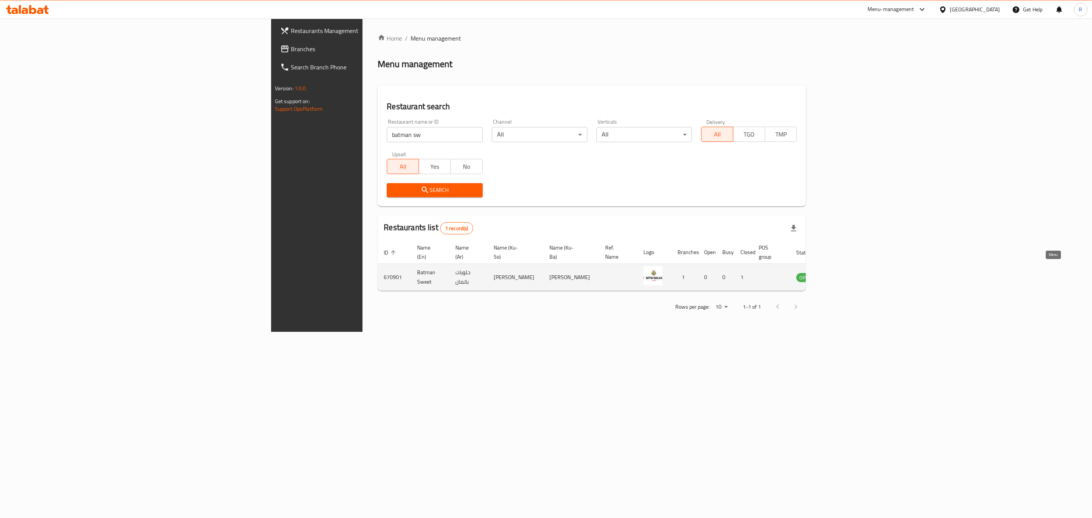
click at [845, 273] on icon "enhanced table" at bounding box center [840, 277] width 9 height 9
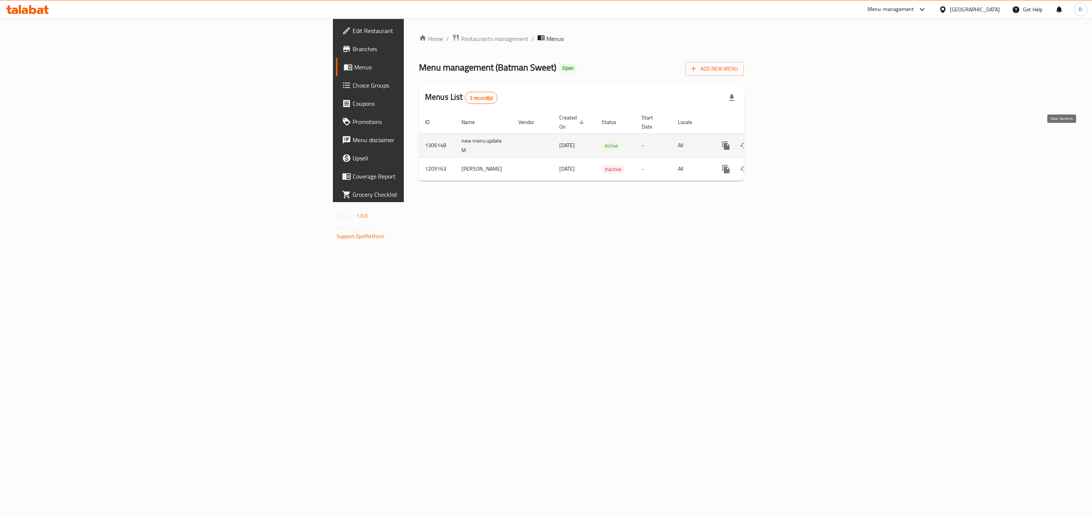
click at [785, 141] on icon "enhanced table" at bounding box center [780, 145] width 9 height 9
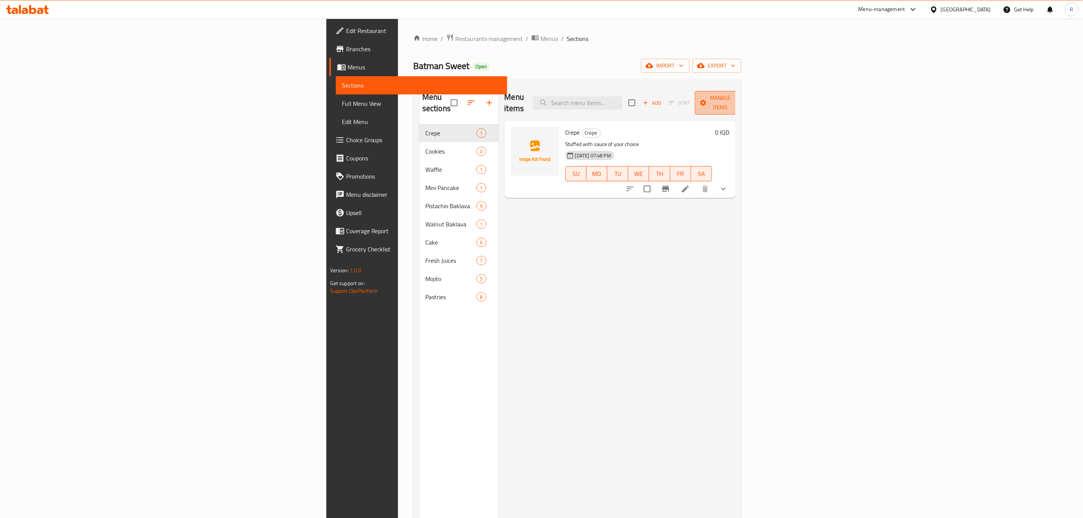
click at [740, 100] on span "Manage items" at bounding box center [720, 102] width 39 height 19
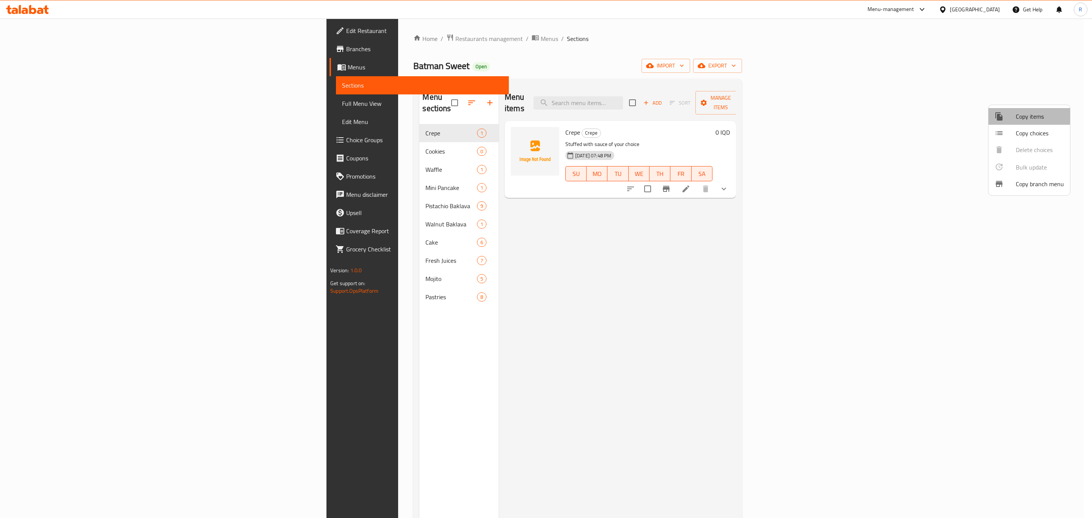
click at [1026, 115] on span "Copy items" at bounding box center [1040, 116] width 48 height 9
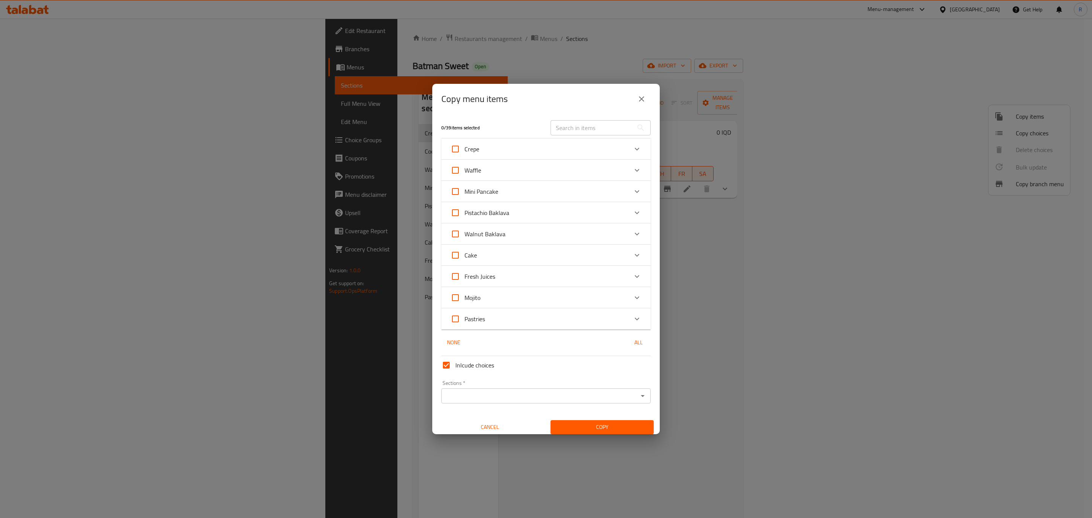
click at [501, 318] on div "Pastries" at bounding box center [538, 319] width 177 height 18
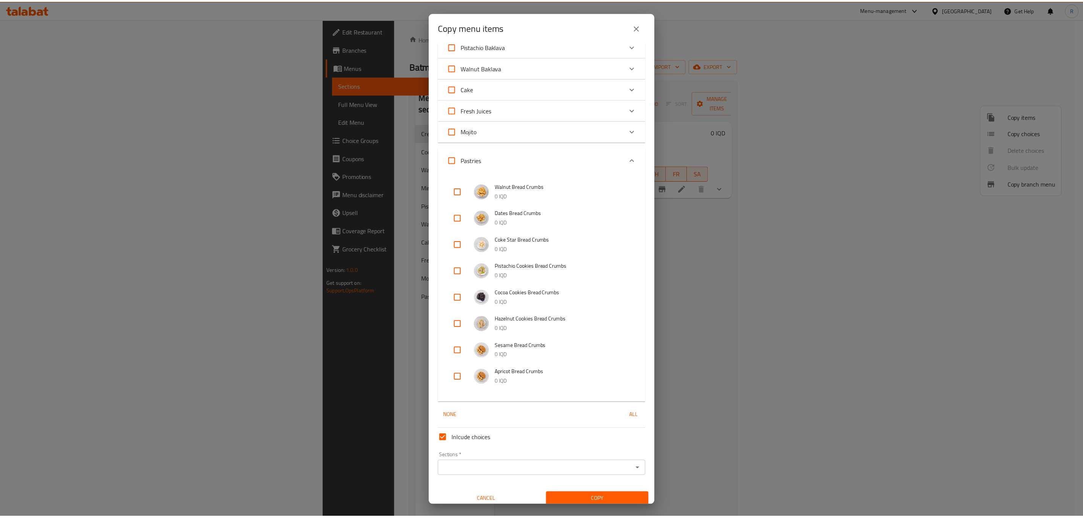
scroll to position [99, 0]
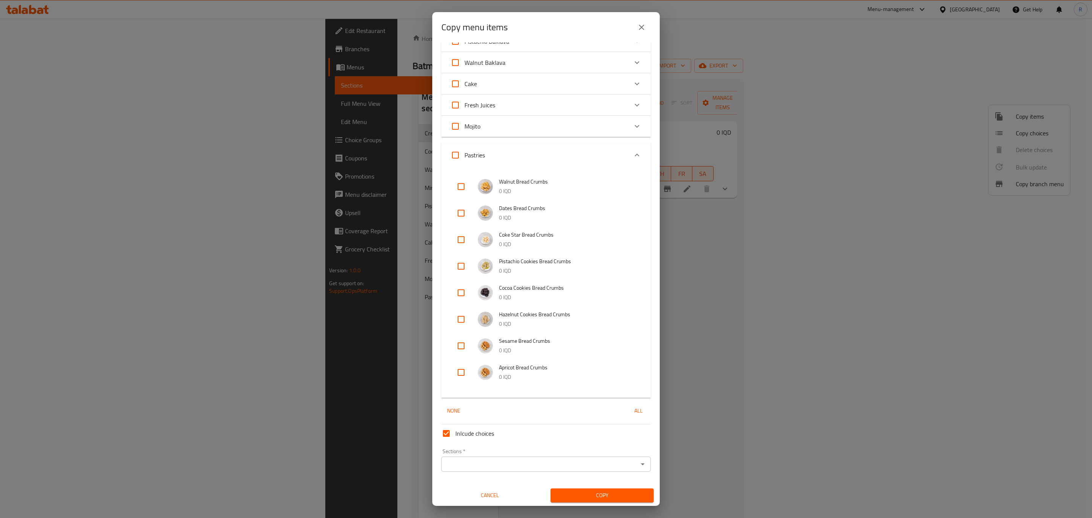
click at [463, 264] on input "checkbox" at bounding box center [461, 266] width 18 height 18
checkbox input "true"
click at [463, 290] on input "checkbox" at bounding box center [461, 293] width 18 height 18
checkbox input "true"
click at [463, 321] on input "checkbox" at bounding box center [461, 319] width 18 height 18
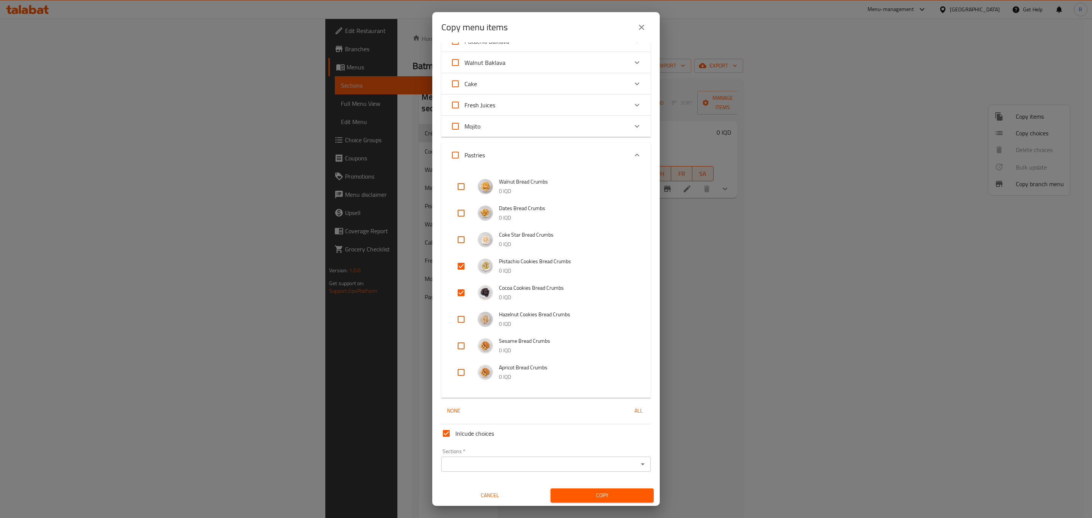
checkbox input "true"
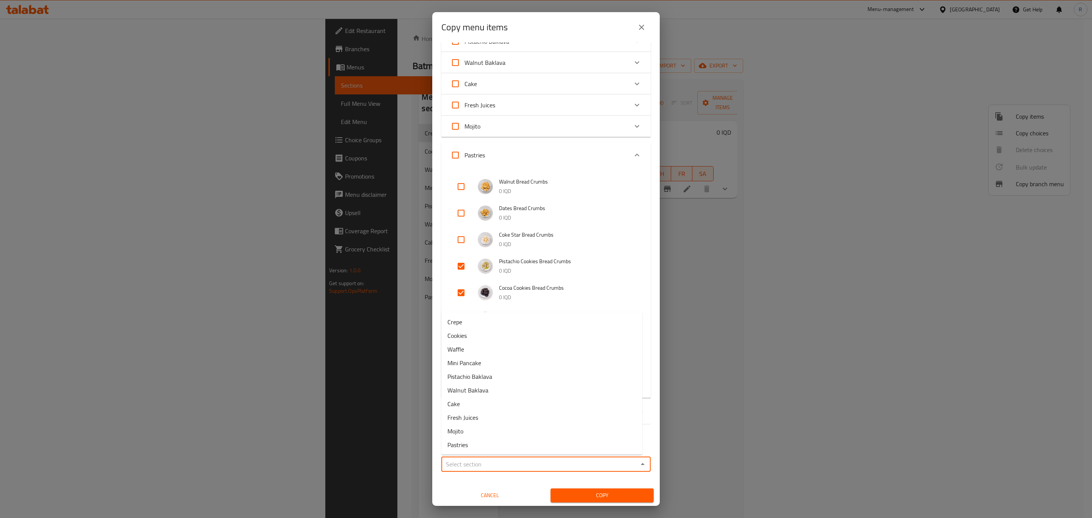
click at [497, 468] on input "Sections   *" at bounding box center [540, 464] width 192 height 11
click at [463, 335] on span "Cookies" at bounding box center [456, 335] width 19 height 9
type input "Cookies"
click at [593, 496] on span "Copy" at bounding box center [601, 495] width 91 height 9
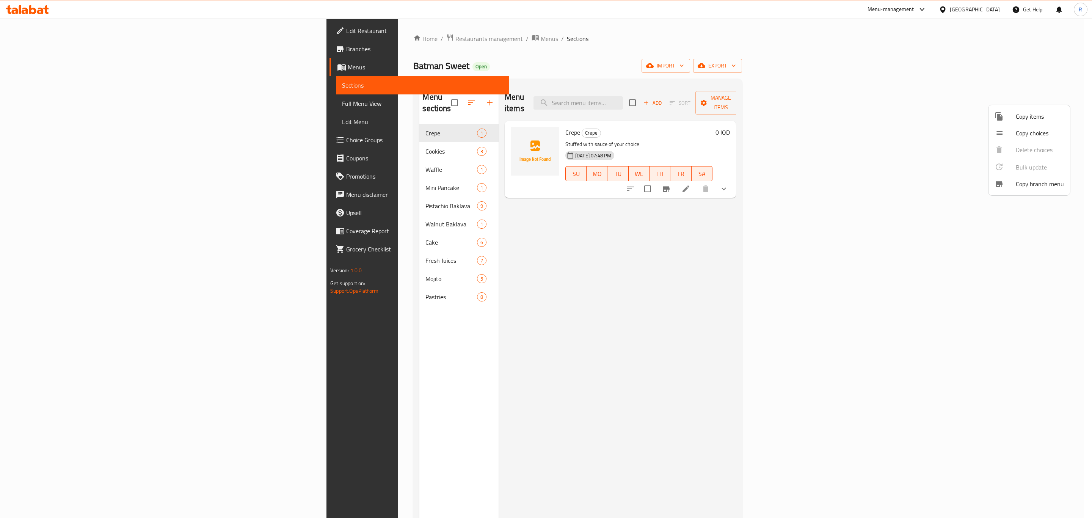
click at [292, 136] on div at bounding box center [546, 259] width 1092 height 518
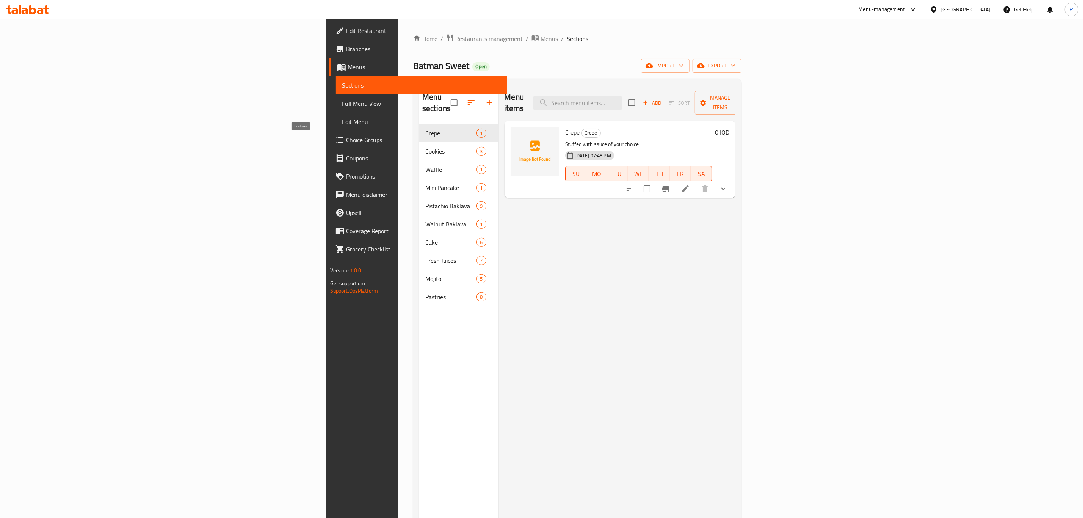
click at [425, 147] on span "Cookies" at bounding box center [450, 151] width 51 height 9
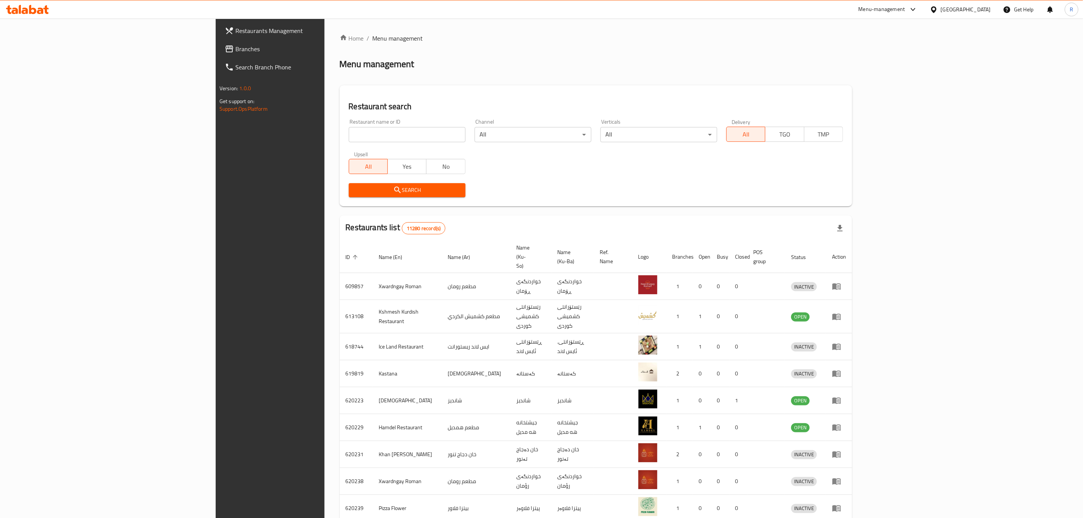
click at [357, 135] on input "search" at bounding box center [407, 134] width 117 height 15
type input "batman s"
drag, startPoint x: 260, startPoint y: 189, endPoint x: 300, endPoint y: 195, distance: 41.0
click at [355, 189] on span "Search" at bounding box center [407, 189] width 105 height 9
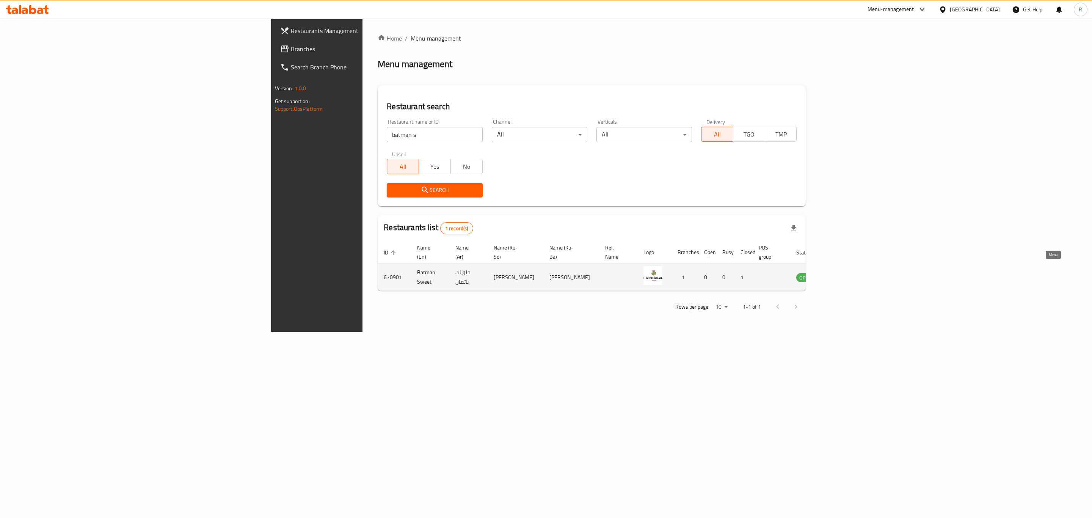
click at [845, 274] on icon "enhanced table" at bounding box center [840, 277] width 8 height 6
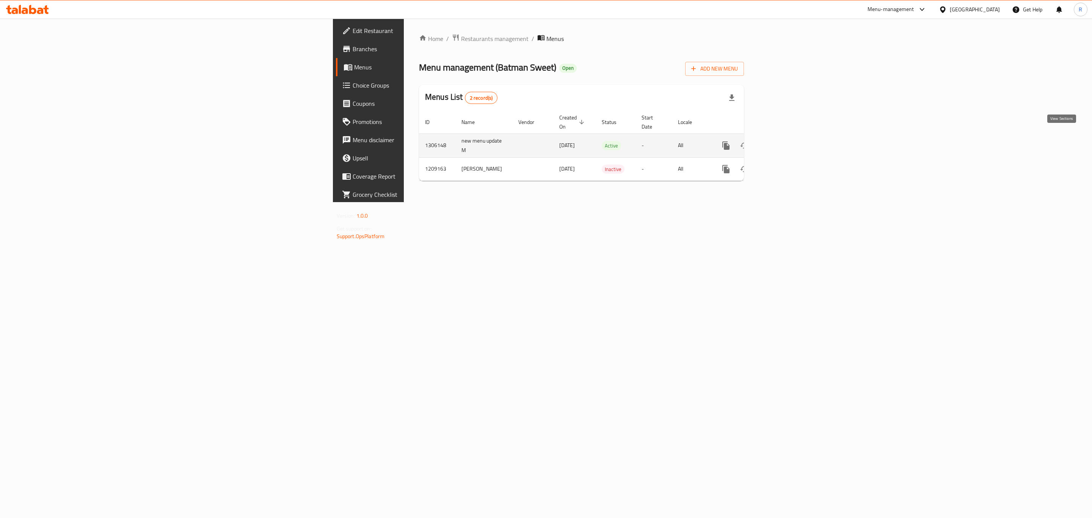
click at [790, 136] on link "enhanced table" at bounding box center [780, 145] width 18 height 18
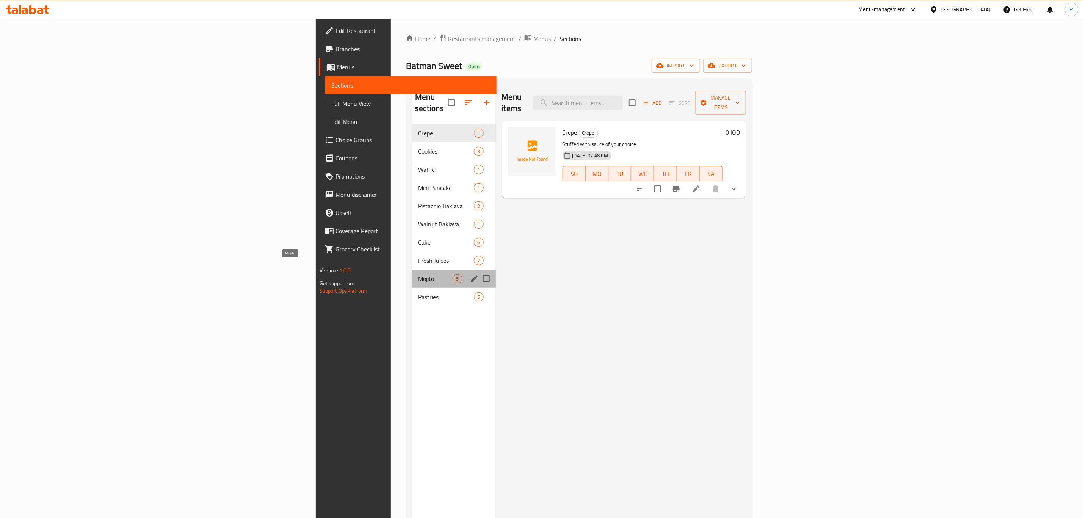
drag, startPoint x: 248, startPoint y: 265, endPoint x: 345, endPoint y: 284, distance: 99.0
click at [418, 274] on span "Mojito" at bounding box center [435, 278] width 34 height 9
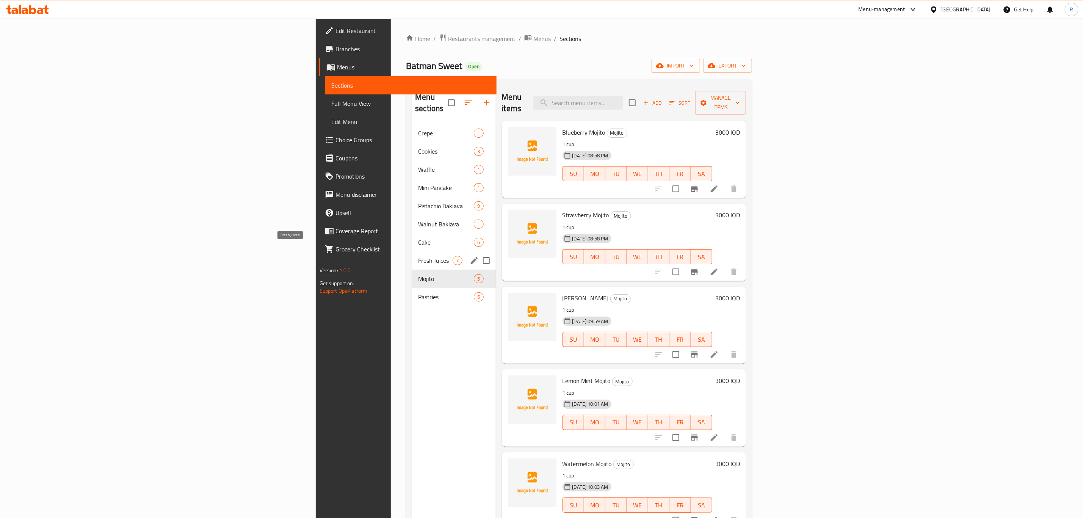
drag, startPoint x: 246, startPoint y: 249, endPoint x: 252, endPoint y: 244, distance: 8.3
click at [418, 256] on span "Fresh Juices" at bounding box center [435, 260] width 34 height 9
click at [470, 256] on icon "edit" at bounding box center [474, 260] width 9 height 9
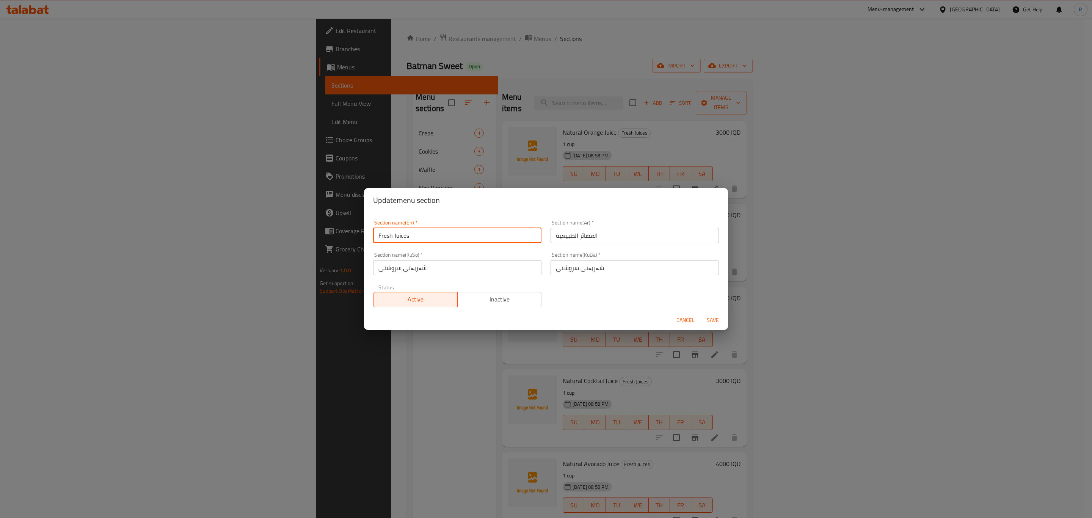
drag, startPoint x: 419, startPoint y: 237, endPoint x: 365, endPoint y: 240, distance: 53.2
click at [365, 240] on div "Section name(En)   * Fresh Juices Section name(En) * Section name(Ar)   * العصا…" at bounding box center [546, 261] width 364 height 98
